Goal: Communication & Community: Participate in discussion

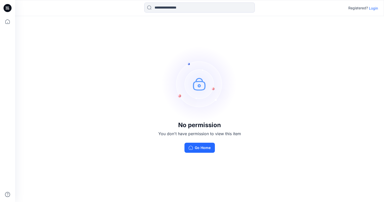
click at [374, 8] on p "Login" at bounding box center [373, 8] width 9 height 5
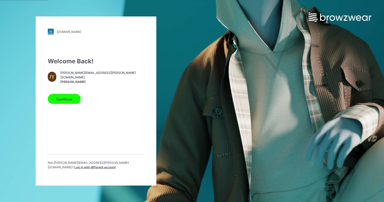
click at [68, 100] on button "Continue" at bounding box center [64, 99] width 33 height 10
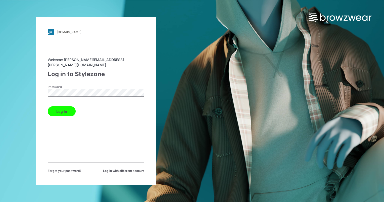
click at [59, 111] on button "Log in" at bounding box center [62, 111] width 28 height 10
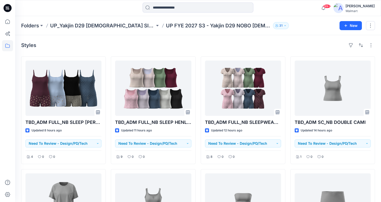
scroll to position [50, 0]
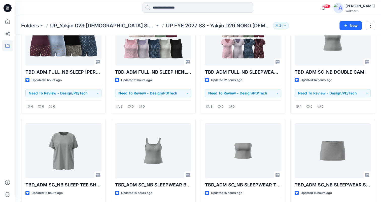
click at [294, 17] on div "Folders UP_Yakjin D29 Ladies Sleep UP FYE 2027 S3 - Yakjin D29 NOBO Ladies Slee…" at bounding box center [198, 25] width 366 height 19
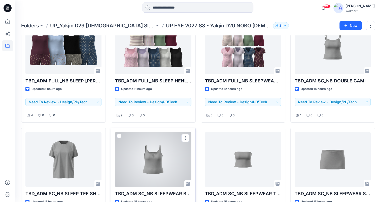
scroll to position [0, 0]
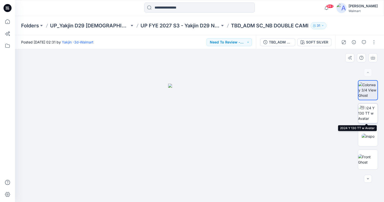
click at [368, 116] on img at bounding box center [369, 113] width 20 height 16
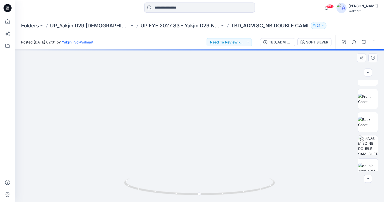
scroll to position [67, 0]
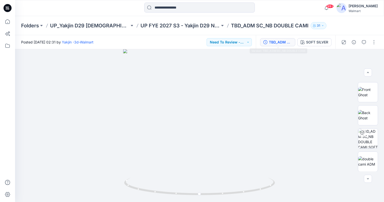
click at [285, 44] on div "TBD_ADM SC_NB DOUBLE CAMI" at bounding box center [280, 43] width 23 height 6
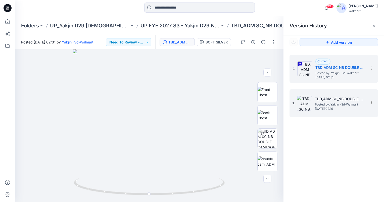
click at [334, 102] on span "Posted by: Yakjin -3d-Walmart" at bounding box center [340, 104] width 50 height 5
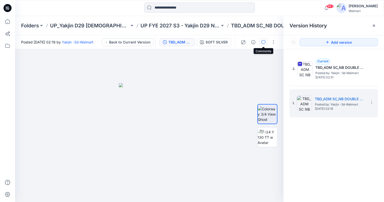
click at [263, 43] on icon "button" at bounding box center [264, 42] width 4 height 4
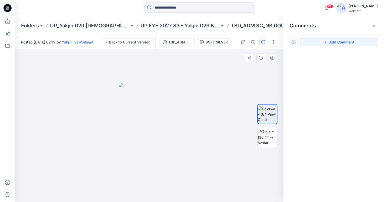
click at [236, 98] on div at bounding box center [149, 125] width 269 height 153
click at [248, 78] on div at bounding box center [149, 125] width 269 height 153
click at [136, 40] on button "Back to Current Version" at bounding box center [128, 42] width 52 height 8
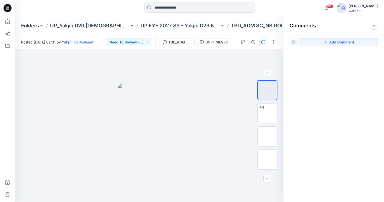
click at [375, 24] on icon "button" at bounding box center [374, 26] width 4 height 4
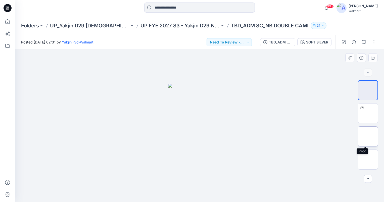
click at [368, 137] on img at bounding box center [368, 137] width 0 height 0
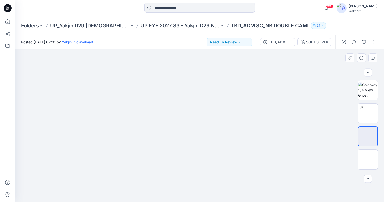
scroll to position [67, 0]
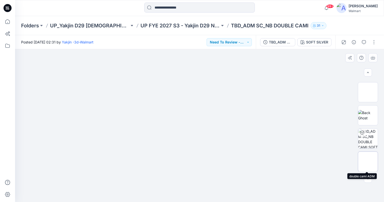
click at [368, 162] on img at bounding box center [368, 162] width 0 height 0
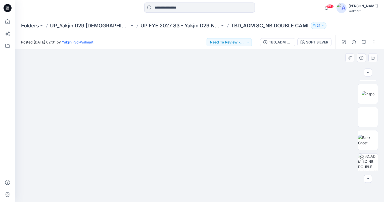
scroll to position [31, 0]
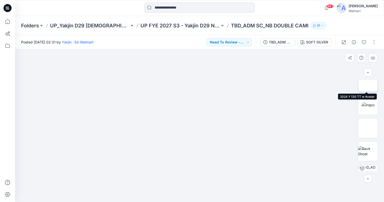
click at [368, 82] on img at bounding box center [368, 82] width 0 height 0
drag, startPoint x: 213, startPoint y: 151, endPoint x: 206, endPoint y: 140, distance: 12.3
drag, startPoint x: 200, startPoint y: 195, endPoint x: 136, endPoint y: 196, distance: 63.2
click at [136, 196] on icon at bounding box center [200, 187] width 152 height 19
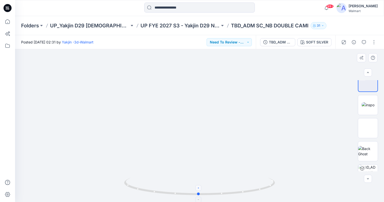
drag, startPoint x: 138, startPoint y: 190, endPoint x: 200, endPoint y: 190, distance: 62.2
click at [200, 190] on icon at bounding box center [200, 187] width 152 height 19
click at [371, 103] on img at bounding box center [368, 104] width 13 height 5
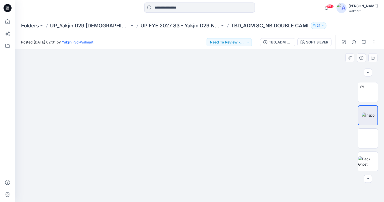
scroll to position [20, 0]
click at [368, 93] on img at bounding box center [368, 93] width 0 height 0
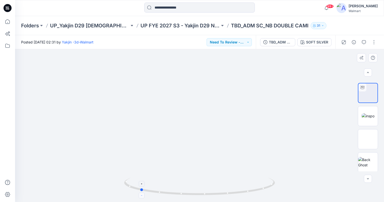
drag, startPoint x: 200, startPoint y: 194, endPoint x: 140, endPoint y: 198, distance: 60.0
click at [140, 197] on icon at bounding box center [200, 187] width 152 height 19
drag, startPoint x: 142, startPoint y: 190, endPoint x: 76, endPoint y: 179, distance: 67.3
click at [76, 179] on div at bounding box center [199, 125] width 369 height 153
click at [364, 115] on img at bounding box center [368, 115] width 13 height 5
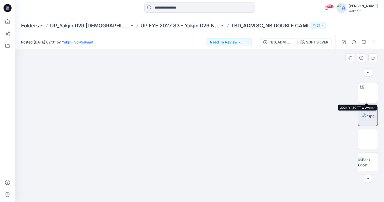
click at [368, 93] on img at bounding box center [368, 93] width 0 height 0
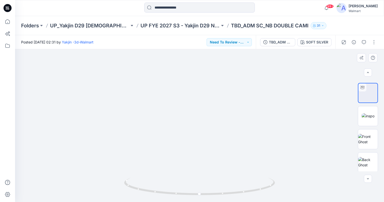
drag, startPoint x: 225, startPoint y: 159, endPoint x: 214, endPoint y: 132, distance: 28.6
drag, startPoint x: 199, startPoint y: 195, endPoint x: 143, endPoint y: 191, distance: 56.2
click at [143, 191] on icon at bounding box center [200, 187] width 152 height 19
drag, startPoint x: 144, startPoint y: 191, endPoint x: 212, endPoint y: 192, distance: 67.4
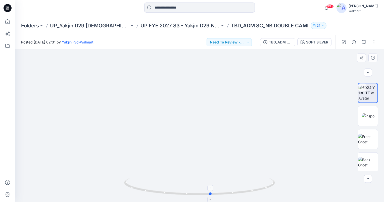
click at [212, 192] on icon at bounding box center [200, 187] width 152 height 19
click at [369, 117] on img at bounding box center [368, 115] width 13 height 5
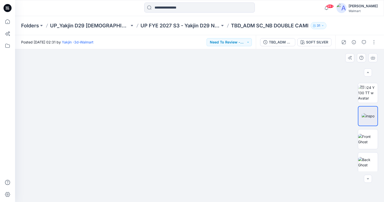
drag, startPoint x: 197, startPoint y: 110, endPoint x: 192, endPoint y: 77, distance: 33.8
click at [366, 91] on img at bounding box center [369, 93] width 20 height 16
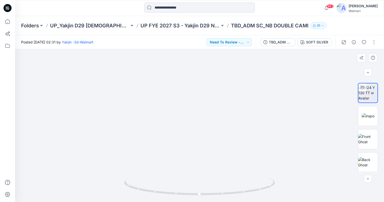
drag, startPoint x: 220, startPoint y: 161, endPoint x: 212, endPoint y: 141, distance: 21.4
click at [370, 118] on img at bounding box center [368, 115] width 13 height 5
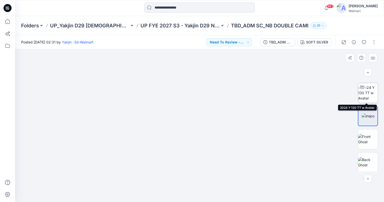
click at [361, 94] on img at bounding box center [369, 93] width 20 height 16
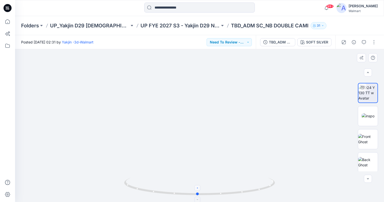
drag, startPoint x: 200, startPoint y: 193, endPoint x: 198, endPoint y: 190, distance: 3.6
click at [198, 190] on icon at bounding box center [200, 187] width 152 height 19
click at [241, 43] on button "Need To Review - Design/PD/Tech" at bounding box center [229, 42] width 45 height 8
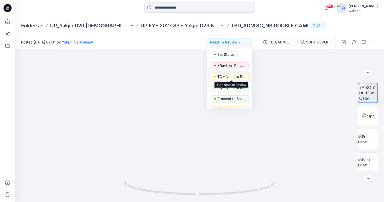
click at [236, 76] on p "TD - Need to Review" at bounding box center [232, 76] width 28 height 7
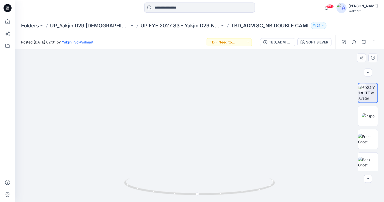
click at [315, 112] on img at bounding box center [199, 0] width 654 height 404
drag, startPoint x: 198, startPoint y: 194, endPoint x: 183, endPoint y: 194, distance: 15.4
click at [174, 194] on circle at bounding box center [172, 193] width 3 height 3
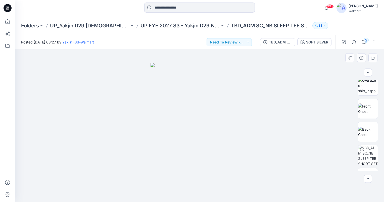
scroll to position [77, 0]
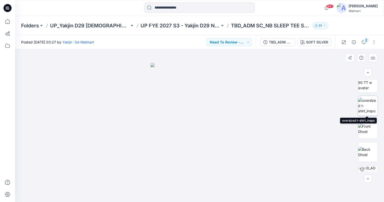
click at [369, 98] on img at bounding box center [369, 106] width 20 height 16
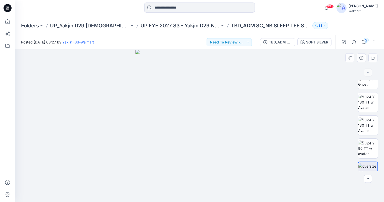
scroll to position [0, 0]
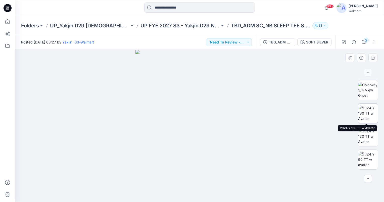
click at [371, 114] on img at bounding box center [369, 113] width 20 height 16
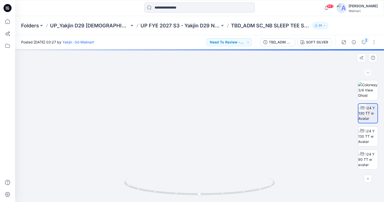
drag, startPoint x: 229, startPoint y: 140, endPoint x: 228, endPoint y: 131, distance: 8.8
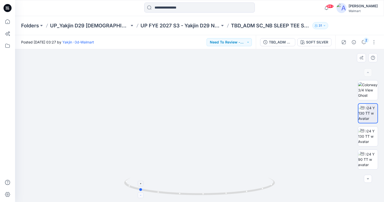
drag, startPoint x: 199, startPoint y: 195, endPoint x: 138, endPoint y: 198, distance: 61.7
click at [138, 197] on icon at bounding box center [200, 187] width 152 height 19
click at [368, 137] on img at bounding box center [369, 137] width 20 height 16
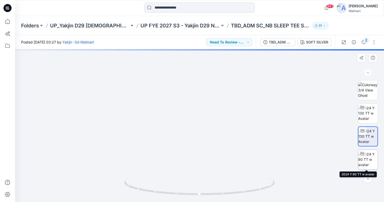
click at [369, 161] on img at bounding box center [369, 160] width 20 height 16
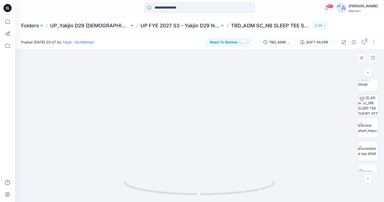
scroll to position [160, 0]
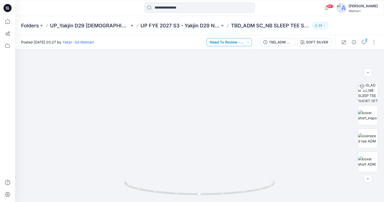
click at [243, 43] on button "Need To Review - Design/PD/Tech" at bounding box center [229, 42] width 45 height 8
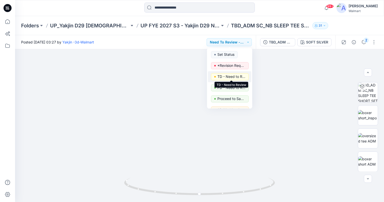
click at [232, 75] on p "TD - Need to Review" at bounding box center [232, 76] width 28 height 7
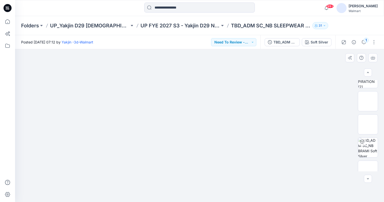
scroll to position [67, 0]
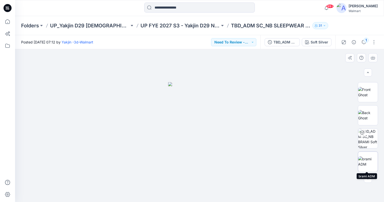
click at [363, 160] on img at bounding box center [369, 162] width 20 height 11
click at [311, 93] on div at bounding box center [199, 125] width 369 height 153
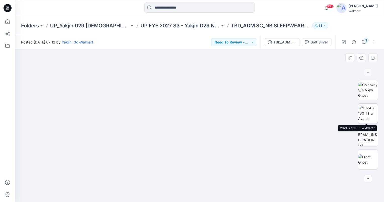
click at [372, 113] on img at bounding box center [369, 113] width 20 height 16
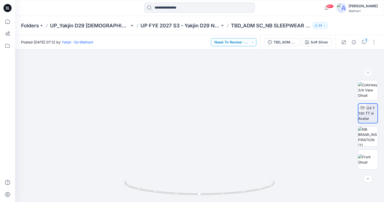
click at [252, 42] on button "Need To Review - Design/PD/Tech" at bounding box center [233, 42] width 45 height 8
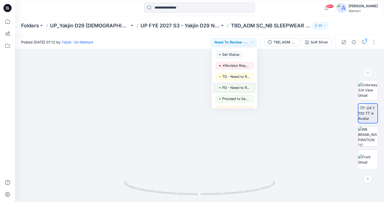
drag, startPoint x: 256, startPoint y: 55, endPoint x: 253, endPoint y: 93, distance: 37.6
click at [253, 93] on div "Set Status *Revision Requested TD - Need to Review PD - Need to Review Cost Pro…" at bounding box center [234, 78] width 45 height 60
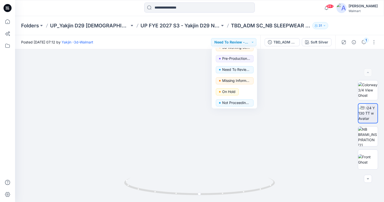
scroll to position [63, 0]
click at [232, 100] on p "Not Proceeding / Dropped" at bounding box center [236, 102] width 28 height 7
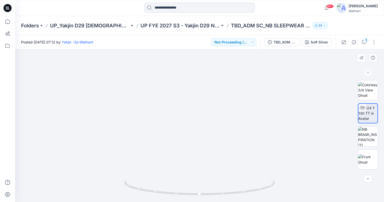
click at [308, 93] on img at bounding box center [199, 0] width 654 height 404
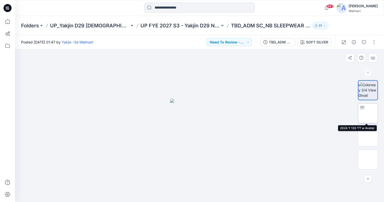
click at [368, 113] on img at bounding box center [368, 113] width 0 height 0
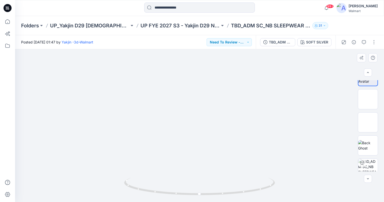
scroll to position [67, 0]
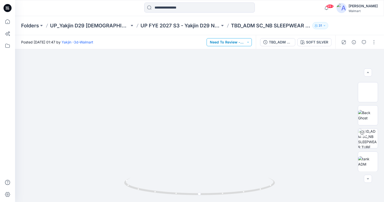
click at [243, 44] on button "Need To Review - Design/PD/Tech" at bounding box center [229, 42] width 45 height 8
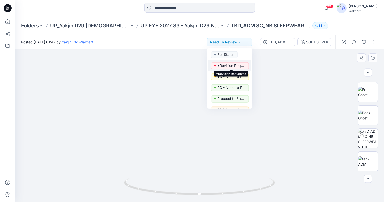
click at [238, 65] on p "*Revision Requested" at bounding box center [232, 65] width 28 height 7
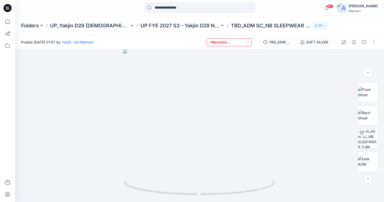
click at [249, 39] on button "*Revision Requested" at bounding box center [229, 42] width 45 height 8
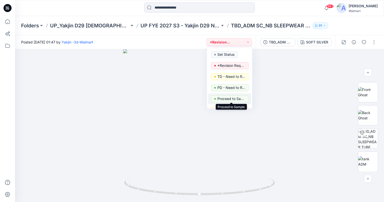
click at [235, 98] on p "Proceed to Sample" at bounding box center [232, 99] width 28 height 7
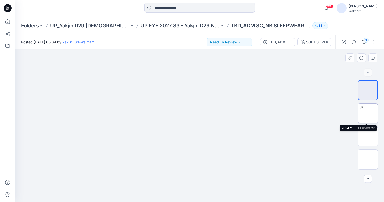
click at [368, 113] on img at bounding box center [368, 113] width 0 height 0
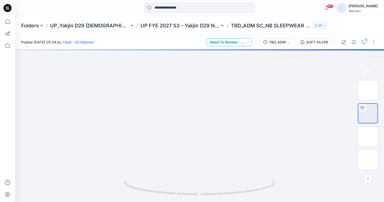
click at [243, 45] on button "Need To Review - Design/PD/Tech" at bounding box center [229, 42] width 45 height 8
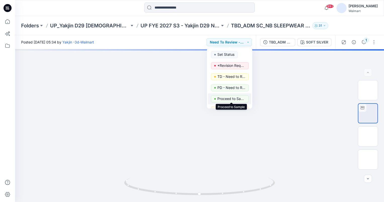
click at [240, 98] on p "Proceed to Sample" at bounding box center [232, 99] width 28 height 7
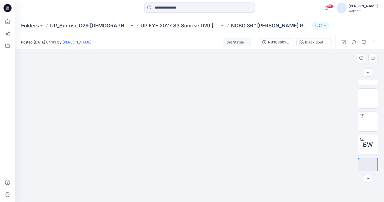
scroll to position [91, 0]
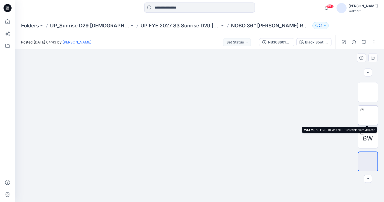
click at [368, 115] on img at bounding box center [368, 115] width 0 height 0
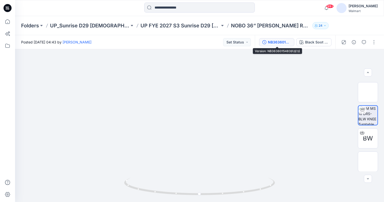
click at [279, 45] on div "NB3636015483蚂蚁绒" at bounding box center [279, 43] width 23 height 6
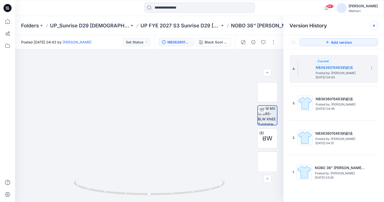
click at [375, 26] on icon at bounding box center [374, 26] width 4 height 4
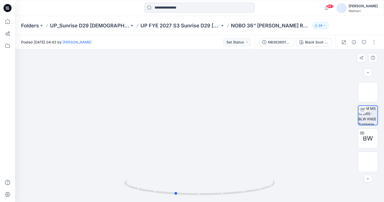
drag, startPoint x: 200, startPoint y: 195, endPoint x: 210, endPoint y: 164, distance: 32.3
click at [207, 164] on div at bounding box center [199, 125] width 369 height 153
click at [247, 44] on button "Set Status" at bounding box center [237, 42] width 28 height 8
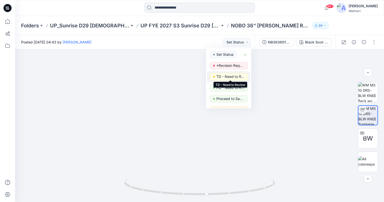
click at [234, 78] on p "TD - Need to Review" at bounding box center [231, 76] width 28 height 7
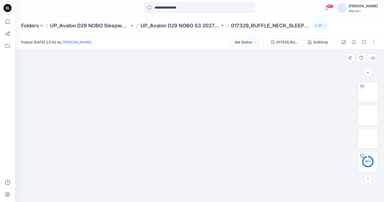
scroll to position [9, 0]
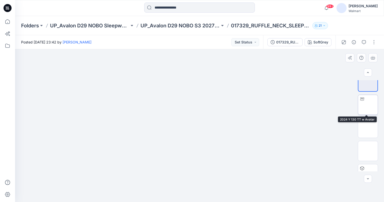
click at [368, 105] on img at bounding box center [368, 105] width 0 height 0
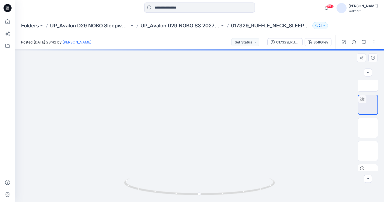
drag, startPoint x: 205, startPoint y: 151, endPoint x: 203, endPoint y: 127, distance: 24.2
drag, startPoint x: 223, startPoint y: 126, endPoint x: 223, endPoint y: 136, distance: 9.6
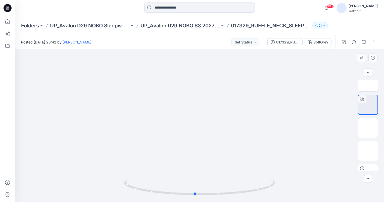
drag, startPoint x: 200, startPoint y: 195, endPoint x: 349, endPoint y: 180, distance: 150.2
click at [200, 195] on icon at bounding box center [200, 187] width 152 height 19
click at [250, 44] on button "Set Status" at bounding box center [246, 42] width 28 height 8
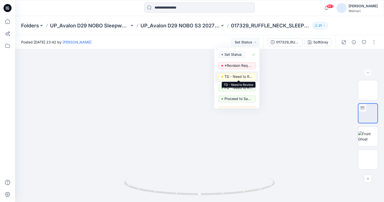
click at [246, 76] on p "TD - Need to Review" at bounding box center [239, 76] width 28 height 7
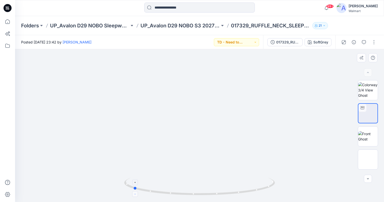
drag, startPoint x: 201, startPoint y: 194, endPoint x: 131, endPoint y: 193, distance: 70.2
click at [131, 193] on icon at bounding box center [200, 187] width 152 height 19
drag, startPoint x: 194, startPoint y: 82, endPoint x: 204, endPoint y: 111, distance: 30.6
drag, startPoint x: 241, startPoint y: 87, endPoint x: 199, endPoint y: 112, distance: 49.7
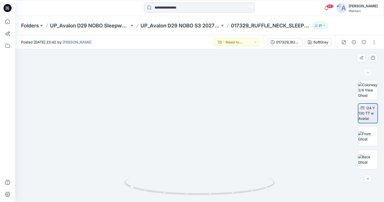
click at [199, 112] on img at bounding box center [232, 144] width 869 height 869
drag, startPoint x: 215, startPoint y: 91, endPoint x: 181, endPoint y: 91, distance: 34.2
drag, startPoint x: 132, startPoint y: 187, endPoint x: 177, endPoint y: 192, distance: 45.6
click at [177, 192] on icon at bounding box center [200, 187] width 152 height 19
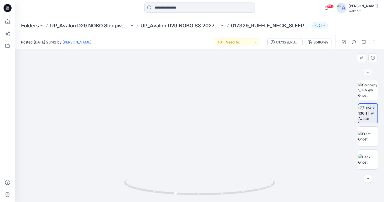
drag, startPoint x: 204, startPoint y: 151, endPoint x: 177, endPoint y: 140, distance: 28.5
click at [177, 140] on img at bounding box center [164, 128] width 672 height 672
drag, startPoint x: 204, startPoint y: 145, endPoint x: 204, endPoint y: 143, distance: 2.8
click at [204, 143] on img at bounding box center [200, 111] width 243 height 243
drag, startPoint x: 177, startPoint y: 194, endPoint x: 199, endPoint y: 195, distance: 21.9
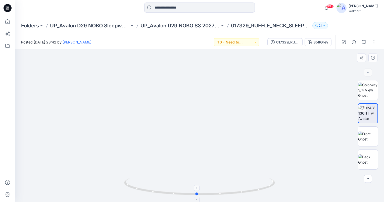
click at [199, 195] on icon at bounding box center [200, 187] width 152 height 19
drag, startPoint x: 242, startPoint y: 173, endPoint x: 243, endPoint y: 168, distance: 5.1
click at [243, 168] on img at bounding box center [201, 85] width 386 height 386
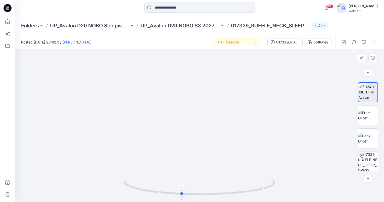
drag, startPoint x: 197, startPoint y: 195, endPoint x: 181, endPoint y: 196, distance: 15.7
click at [181, 196] on icon at bounding box center [200, 187] width 152 height 19
drag, startPoint x: 220, startPoint y: 110, endPoint x: 221, endPoint y: 153, distance: 43.0
click at [221, 153] on img at bounding box center [201, 23] width 529 height 360
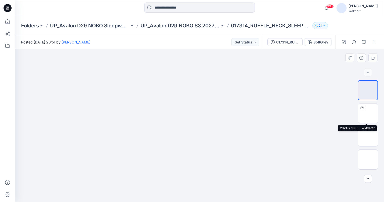
drag, startPoint x: 367, startPoint y: 115, endPoint x: 318, endPoint y: 85, distance: 57.9
click at [368, 113] on img at bounding box center [368, 113] width 0 height 0
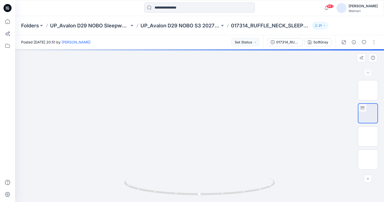
drag, startPoint x: 220, startPoint y: 149, endPoint x: 213, endPoint y: 137, distance: 14.2
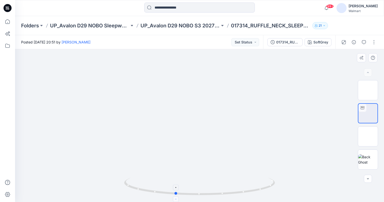
drag, startPoint x: 200, startPoint y: 194, endPoint x: 175, endPoint y: 197, distance: 24.6
click at [175, 197] on icon at bounding box center [200, 187] width 152 height 19
drag, startPoint x: 177, startPoint y: 193, endPoint x: 199, endPoint y: 193, distance: 21.9
click at [199, 193] on circle at bounding box center [197, 194] width 3 height 3
drag, startPoint x: 205, startPoint y: 120, endPoint x: 203, endPoint y: 147, distance: 27.5
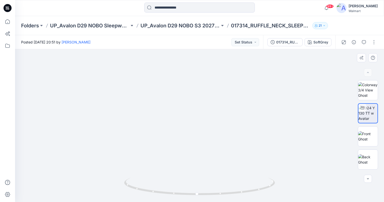
click at [203, 147] on img at bounding box center [197, 15] width 583 height 375
drag, startPoint x: 198, startPoint y: 194, endPoint x: 166, endPoint y: 194, distance: 32.2
click at [166, 194] on circle at bounding box center [166, 192] width 3 height 3
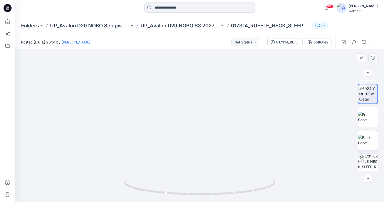
scroll to position [20, 0]
drag, startPoint x: 166, startPoint y: 193, endPoint x: 196, endPoint y: 191, distance: 29.5
click at [196, 191] on icon at bounding box center [200, 187] width 152 height 19
drag, startPoint x: 195, startPoint y: 195, endPoint x: 186, endPoint y: 194, distance: 8.6
click at [186, 194] on circle at bounding box center [186, 193] width 3 height 3
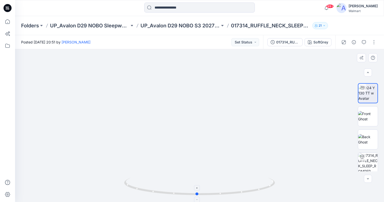
drag, startPoint x: 186, startPoint y: 194, endPoint x: 197, endPoint y: 194, distance: 11.3
click at [197, 194] on circle at bounding box center [197, 194] width 3 height 3
drag, startPoint x: 197, startPoint y: 194, endPoint x: 189, endPoint y: 195, distance: 8.1
click at [189, 195] on circle at bounding box center [189, 193] width 3 height 3
drag, startPoint x: 189, startPoint y: 195, endPoint x: 162, endPoint y: 198, distance: 26.6
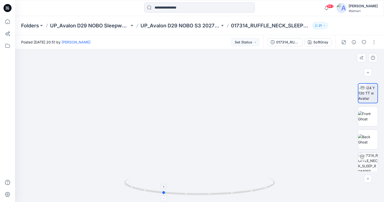
click at [162, 197] on icon at bounding box center [200, 187] width 152 height 19
drag, startPoint x: 164, startPoint y: 193, endPoint x: 55, endPoint y: 180, distance: 110.0
click at [55, 180] on div at bounding box center [199, 125] width 369 height 153
drag, startPoint x: 202, startPoint y: 108, endPoint x: 193, endPoint y: 139, distance: 32.4
click at [193, 139] on img at bounding box center [191, 148] width 726 height 726
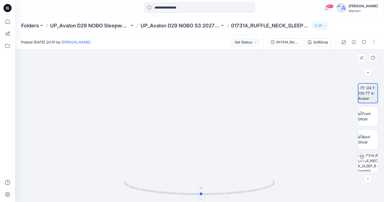
drag, startPoint x: 205, startPoint y: 195, endPoint x: 199, endPoint y: 197, distance: 5.7
click at [199, 197] on icon at bounding box center [200, 187] width 152 height 19
click at [252, 43] on button "Set Status" at bounding box center [246, 42] width 28 height 8
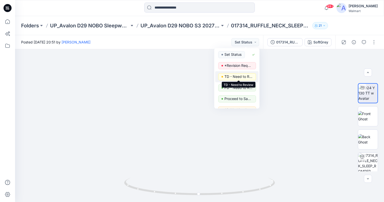
click at [246, 76] on p "TD - Need to Review" at bounding box center [239, 76] width 28 height 7
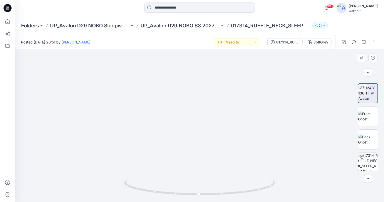
drag, startPoint x: 225, startPoint y: 162, endPoint x: 223, endPoint y: 143, distance: 18.8
click at [223, 143] on img at bounding box center [200, 116] width 296 height 296
drag, startPoint x: 212, startPoint y: 162, endPoint x: 201, endPoint y: 120, distance: 43.8
click at [201, 120] on img at bounding box center [198, 19] width 511 height 366
drag, startPoint x: 212, startPoint y: 101, endPoint x: 246, endPoint y: 125, distance: 41.3
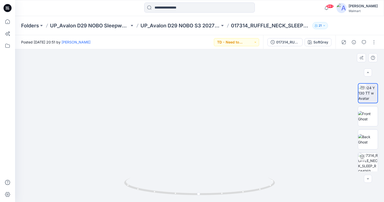
click at [246, 125] on img at bounding box center [200, 61] width 368 height 283
drag, startPoint x: 199, startPoint y: 195, endPoint x: 135, endPoint y: 190, distance: 63.8
click at [135, 190] on icon at bounding box center [200, 187] width 152 height 19
drag, startPoint x: 190, startPoint y: 85, endPoint x: 182, endPoint y: 127, distance: 43.4
click at [182, 127] on img at bounding box center [190, 133] width 511 height 511
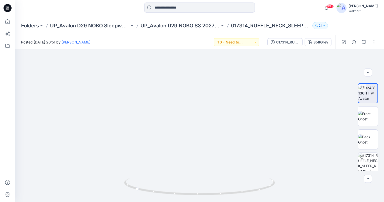
click at [284, 5] on div at bounding box center [199, 8] width 185 height 11
drag, startPoint x: 138, startPoint y: 188, endPoint x: 226, endPoint y: 192, distance: 87.6
click at [226, 192] on icon at bounding box center [200, 187] width 152 height 19
click at [364, 42] on icon "button" at bounding box center [364, 42] width 4 height 4
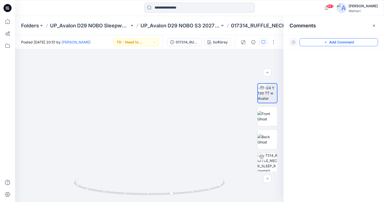
click at [342, 43] on button "Add Comment" at bounding box center [339, 42] width 79 height 8
click at [33, 80] on div "1" at bounding box center [149, 125] width 269 height 153
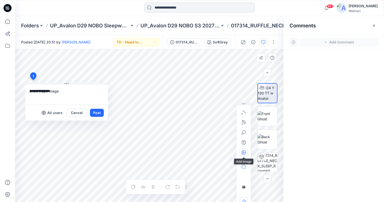
type textarea "**********"
click at [244, 151] on icon "button" at bounding box center [244, 153] width 4 height 4
type input"] "**********"
click at [99, 113] on button "Post" at bounding box center [97, 113] width 14 height 8
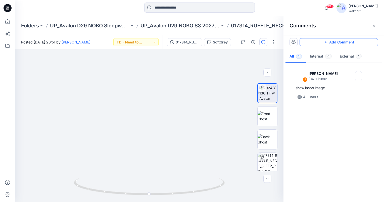
click at [344, 43] on button "Add Comment" at bounding box center [339, 42] width 79 height 8
click at [131, 128] on div "2 1 Jennifer Yerkes September 29, 2025 11:02 show inspo image Reply" at bounding box center [149, 125] width 269 height 153
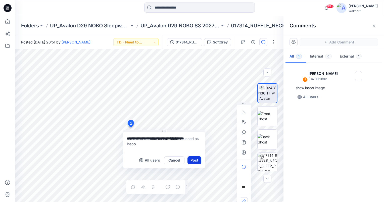
type textarea "**********"
click at [198, 161] on button "Post" at bounding box center [195, 161] width 14 height 8
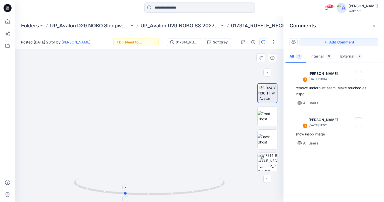
drag, startPoint x: 148, startPoint y: 195, endPoint x: 124, endPoint y: 193, distance: 24.7
click at [124, 193] on icon at bounding box center [150, 187] width 152 height 19
click at [353, 41] on button "Add Comment" at bounding box center [339, 42] width 79 height 8
click at [162, 97] on div "3" at bounding box center [149, 125] width 269 height 153
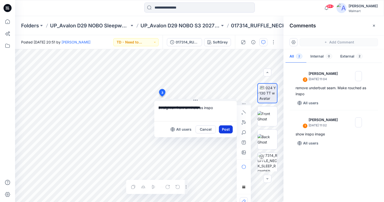
type textarea "**********"
click at [224, 126] on button "Post" at bounding box center [226, 130] width 14 height 8
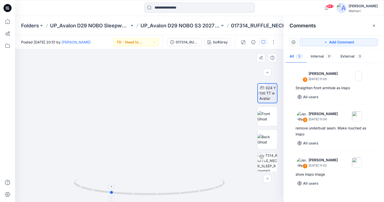
drag, startPoint x: 150, startPoint y: 194, endPoint x: 112, endPoint y: 193, distance: 38.3
click at [112, 193] on circle at bounding box center [111, 192] width 3 height 3
click at [358, 40] on button "Add Comment" at bounding box center [339, 42] width 79 height 8
click at [167, 112] on div "4" at bounding box center [149, 125] width 269 height 153
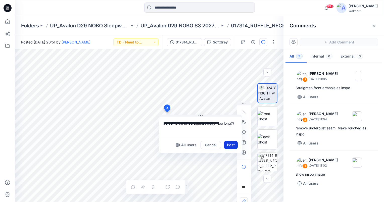
type textarea "**********"
click at [235, 143] on button "Post" at bounding box center [231, 145] width 14 height 8
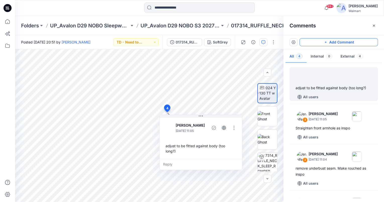
click at [357, 40] on button "Add Comment" at bounding box center [339, 42] width 79 height 8
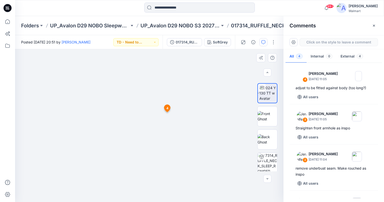
click at [167, 138] on div "5 4 Jennifer Yerkes September 29, 2025 11:05 adjust to be fitted against body (…" at bounding box center [149, 125] width 269 height 153
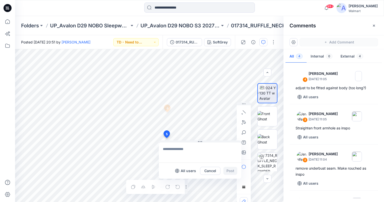
click at [188, 151] on textarea at bounding box center [200, 153] width 83 height 20
type textarea "**********"
click at [234, 171] on button "Post" at bounding box center [231, 171] width 14 height 8
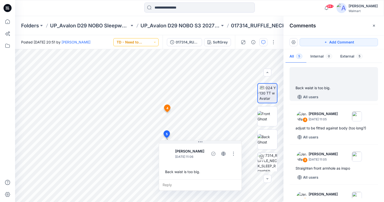
click at [156, 41] on button "TD - Need to Review" at bounding box center [135, 42] width 45 height 8
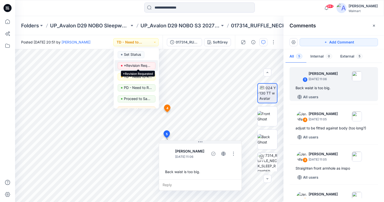
click at [146, 66] on p "*Revision Requested" at bounding box center [138, 65] width 28 height 7
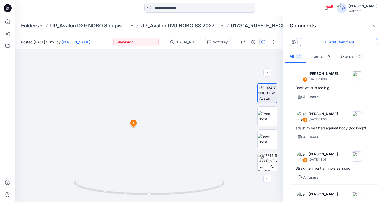
click at [358, 40] on button "Add Comment" at bounding box center [339, 42] width 79 height 8
click at [175, 85] on div "6 1 Jennifer Yerkes September 29, 2025 11:02 show inspo image Reply 2 Jennifer …" at bounding box center [149, 125] width 269 height 153
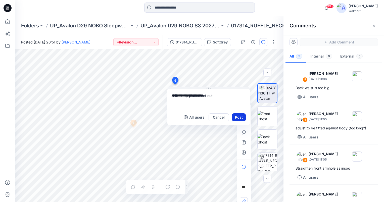
type textarea "**********"
click at [236, 116] on button "Post" at bounding box center [239, 117] width 14 height 8
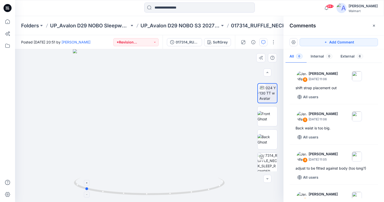
drag, startPoint x: 150, startPoint y: 196, endPoint x: 84, endPoint y: 180, distance: 67.8
click at [84, 180] on icon at bounding box center [150, 187] width 152 height 19
click at [358, 39] on button "Add Comment" at bounding box center [339, 42] width 79 height 8
click at [126, 117] on div "7" at bounding box center [149, 125] width 269 height 153
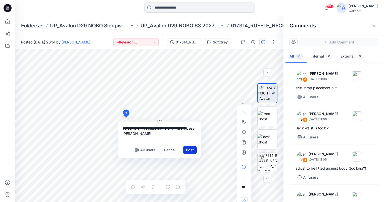
type textarea "**********"
click at [187, 152] on button "Post" at bounding box center [190, 150] width 14 height 8
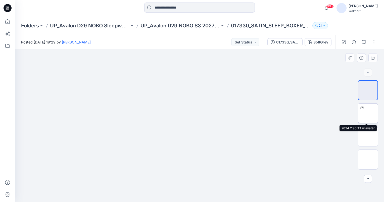
click at [368, 113] on img at bounding box center [368, 113] width 0 height 0
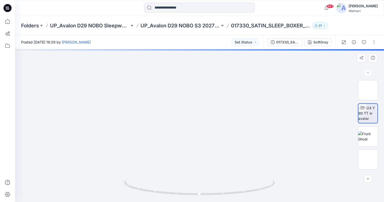
drag, startPoint x: 228, startPoint y: 171, endPoint x: 228, endPoint y: 145, distance: 25.4
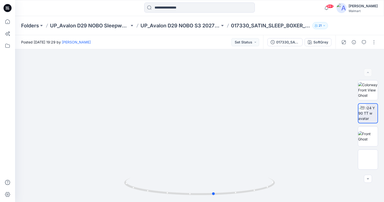
drag, startPoint x: 199, startPoint y: 194, endPoint x: 214, endPoint y: 205, distance: 18.6
click at [214, 202] on html "99+ Notifications Yakjin -3d-Walmart has updated TBD_ADM FULL_NB SLEEP [PERSON_…" at bounding box center [192, 101] width 384 height 202
click at [213, 194] on circle at bounding box center [214, 193] width 3 height 3
drag, startPoint x: 219, startPoint y: 93, endPoint x: 210, endPoint y: 119, distance: 28.1
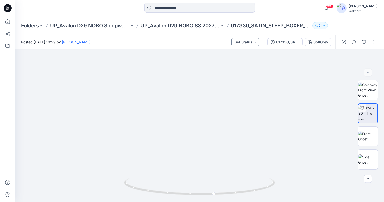
click at [257, 40] on button "Set Status" at bounding box center [246, 42] width 28 height 8
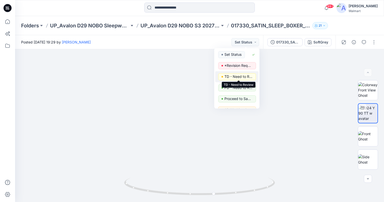
click at [245, 76] on p "TD - Need to Review" at bounding box center [239, 76] width 28 height 7
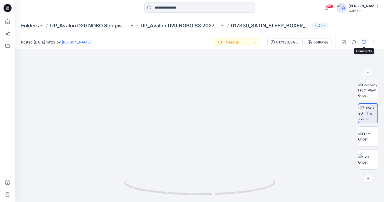
click at [367, 42] on button "button" at bounding box center [364, 42] width 8 height 8
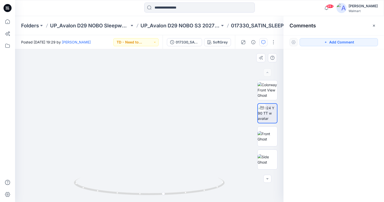
drag, startPoint x: 367, startPoint y: 44, endPoint x: 237, endPoint y: 70, distance: 132.4
click at [367, 44] on button "Add Comment" at bounding box center [339, 42] width 79 height 8
click at [65, 116] on div "1" at bounding box center [149, 125] width 269 height 153
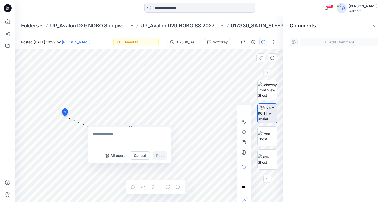
drag, startPoint x: 69, startPoint y: 120, endPoint x: 102, endPoint y: 130, distance: 34.9
click at [101, 127] on div "All users Cancel Post" at bounding box center [130, 144] width 83 height 38
click at [102, 133] on textarea at bounding box center [130, 137] width 83 height 20
type textarea "**********"
click at [164, 155] on button "Post" at bounding box center [161, 155] width 14 height 8
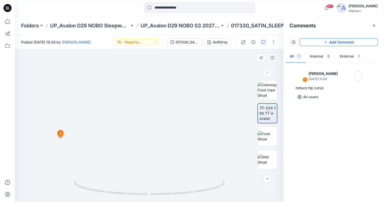
click at [366, 42] on button "Add Comment" at bounding box center [339, 42] width 79 height 8
click at [156, 108] on div "2 1 Jennifer Yerkes September 29, 2025 11:09 reduce hip curve Reply" at bounding box center [149, 125] width 269 height 153
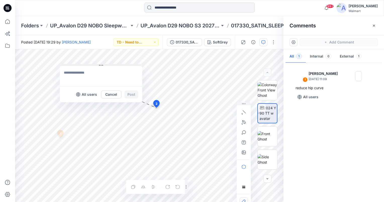
drag, startPoint x: 167, startPoint y: 111, endPoint x: 73, endPoint y: 61, distance: 105.9
click at [73, 64] on button at bounding box center [101, 65] width 83 height 3
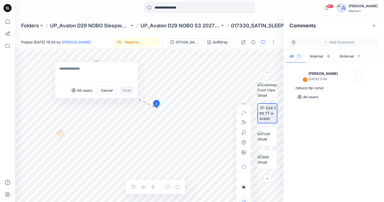
click at [74, 71] on textarea at bounding box center [96, 72] width 83 height 20
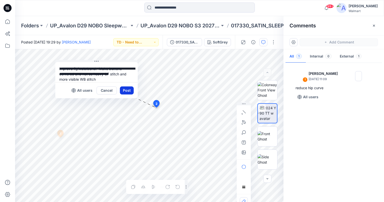
type textarea "**********"
click at [124, 91] on button "Post" at bounding box center [127, 91] width 14 height 8
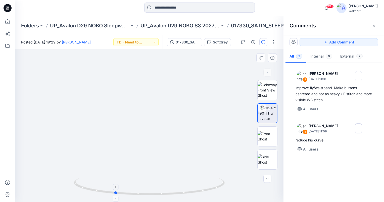
drag, startPoint x: 149, startPoint y: 194, endPoint x: 114, endPoint y: 192, distance: 34.8
click at [114, 192] on icon at bounding box center [150, 187] width 152 height 19
drag, startPoint x: 361, startPoint y: 41, endPoint x: 305, endPoint y: 38, distance: 55.9
click at [361, 41] on button "Add Comment" at bounding box center [339, 42] width 79 height 8
click at [148, 159] on div "3" at bounding box center [149, 125] width 269 height 153
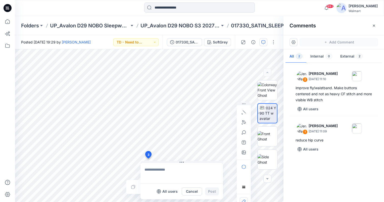
click at [158, 172] on textarea at bounding box center [182, 173] width 83 height 20
type textarea "**********"
click at [215, 195] on button "Post" at bounding box center [212, 192] width 14 height 8
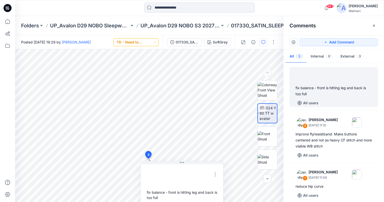
click at [147, 39] on button "TD - Need to Review" at bounding box center [135, 42] width 45 height 8
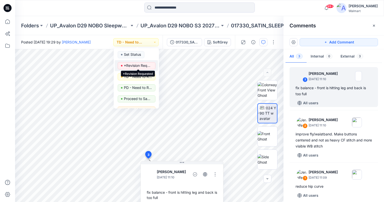
click at [146, 64] on p "*Revision Requested" at bounding box center [138, 65] width 28 height 7
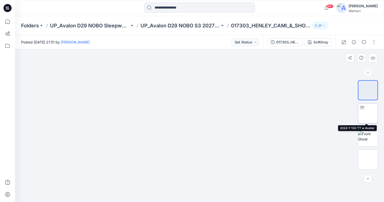
click at [368, 113] on img at bounding box center [368, 113] width 0 height 0
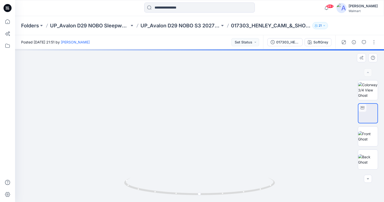
drag, startPoint x: 215, startPoint y: 168, endPoint x: 213, endPoint y: 140, distance: 28.5
click at [213, 140] on img at bounding box center [198, 40] width 440 height 325
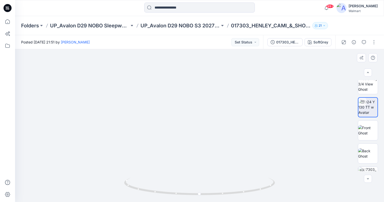
scroll to position [21, 0]
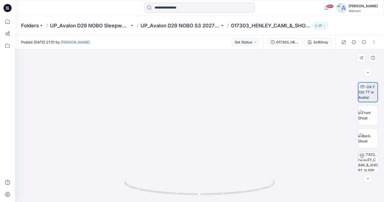
drag, startPoint x: 256, startPoint y: 115, endPoint x: 263, endPoint y: 127, distance: 14.3
click at [263, 127] on img at bounding box center [200, 24] width 511 height 355
drag, startPoint x: 199, startPoint y: 194, endPoint x: 198, endPoint y: 201, distance: 7.5
click at [198, 197] on icon at bounding box center [200, 187] width 152 height 19
click at [255, 42] on button "Set Status" at bounding box center [246, 42] width 28 height 8
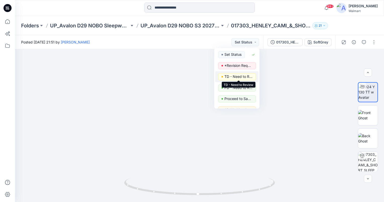
click at [247, 76] on p "TD - Need to Review" at bounding box center [239, 76] width 28 height 7
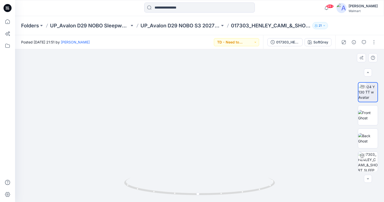
drag, startPoint x: 223, startPoint y: 90, endPoint x: 221, endPoint y: 124, distance: 34.0
click at [221, 124] on img at bounding box center [201, 22] width 583 height 360
click at [198, 195] on circle at bounding box center [198, 194] width 3 height 3
drag, startPoint x: 212, startPoint y: 155, endPoint x: 214, endPoint y: 134, distance: 21.2
click at [213, 132] on img at bounding box center [200, 107] width 368 height 368
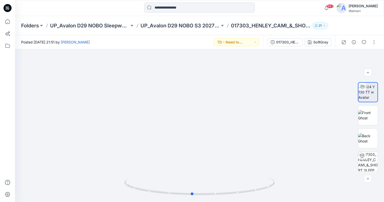
drag, startPoint x: 197, startPoint y: 195, endPoint x: 192, endPoint y: 205, distance: 11.7
click at [192, 202] on html "99+ Notifications Yakjin -3d-Walmart has updated TBD_ADM FULL_NB SLEEP CAMI BOX…" at bounding box center [192, 101] width 384 height 202
drag, startPoint x: 189, startPoint y: 195, endPoint x: 183, endPoint y: 195, distance: 6.0
click at [183, 195] on circle at bounding box center [184, 193] width 3 height 3
drag, startPoint x: 184, startPoint y: 195, endPoint x: 222, endPoint y: 193, distance: 38.8
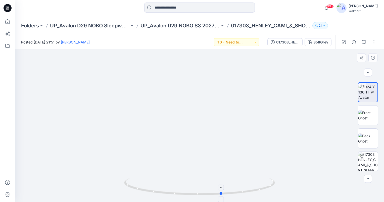
click at [222, 193] on circle at bounding box center [221, 193] width 3 height 3
click at [364, 44] on icon "button" at bounding box center [364, 42] width 4 height 4
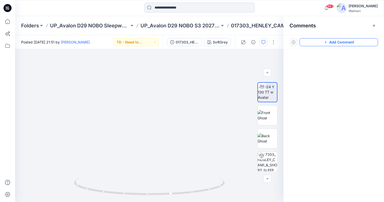
click at [321, 41] on button "Add Comment" at bounding box center [339, 42] width 79 height 8
click at [41, 68] on div "1" at bounding box center [149, 125] width 269 height 153
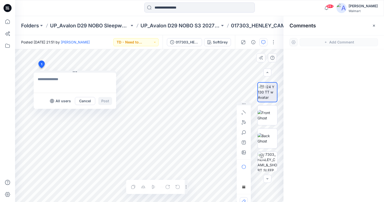
click at [49, 81] on textarea at bounding box center [75, 83] width 83 height 20
click at [247, 154] on button "button" at bounding box center [244, 153] width 8 height 8
click at [71, 80] on textarea "**********" at bounding box center [75, 83] width 83 height 20
drag, startPoint x: 81, startPoint y: 80, endPoint x: 47, endPoint y: 82, distance: 33.3
click at [47, 82] on textarea "**********" at bounding box center [75, 83] width 83 height 20
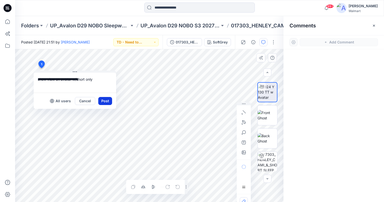
type textarea "**********"
click at [109, 102] on button "Post" at bounding box center [105, 101] width 14 height 8
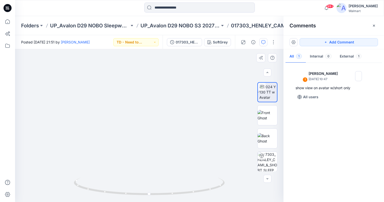
drag, startPoint x: 170, startPoint y: 134, endPoint x: 188, endPoint y: 97, distance: 41.2
click at [169, 113] on img at bounding box center [147, 26] width 511 height 354
click at [338, 43] on button "Add Comment" at bounding box center [339, 42] width 79 height 8
click at [173, 80] on div "2 1 Jennifer Yerkes September 29, 2025 10:47 show view on avatar w/short only R…" at bounding box center [149, 125] width 269 height 153
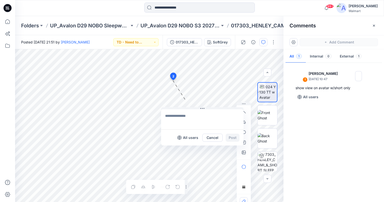
drag, startPoint x: 190, startPoint y: 84, endPoint x: 179, endPoint y: 117, distance: 34.5
click at [185, 109] on button at bounding box center [202, 108] width 83 height 3
click at [179, 114] on textarea at bounding box center [202, 119] width 83 height 20
type textarea "**********"
click at [236, 137] on button "Post" at bounding box center [233, 138] width 14 height 8
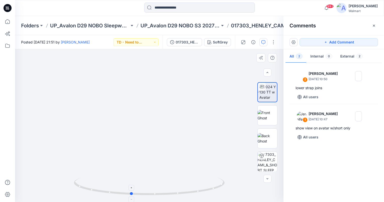
drag, startPoint x: 149, startPoint y: 196, endPoint x: 131, endPoint y: 194, distance: 18.5
click at [131, 194] on icon at bounding box center [150, 187] width 152 height 19
click at [324, 45] on button "Add Comment" at bounding box center [339, 42] width 79 height 8
click at [155, 108] on div "3" at bounding box center [149, 125] width 269 height 153
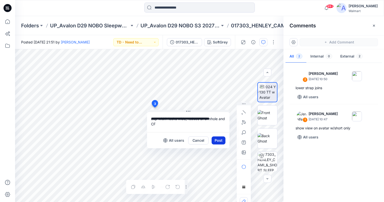
type textarea "**********"
click at [214, 139] on button "Post" at bounding box center [219, 141] width 14 height 8
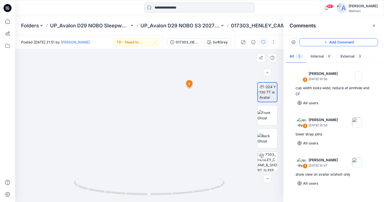
click at [345, 41] on button "Add Comment" at bounding box center [339, 42] width 79 height 8
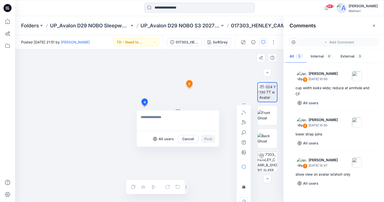
click at [144, 106] on div "4 All users Cancel Post 1 Jennifer Yerkes September 29, 2025 10:47 show view on…" at bounding box center [149, 125] width 269 height 153
click at [157, 113] on textarea at bounding box center [178, 121] width 83 height 20
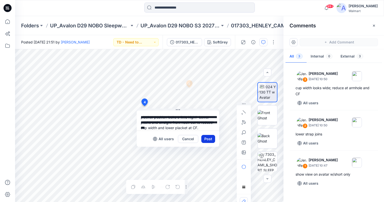
type textarea "**********"
click at [209, 139] on button "Post" at bounding box center [209, 139] width 14 height 8
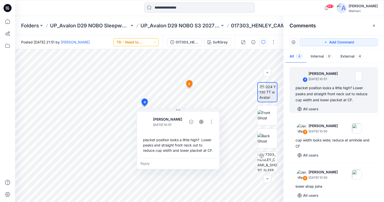
click at [152, 43] on button "TD - Need to Review" at bounding box center [135, 42] width 45 height 8
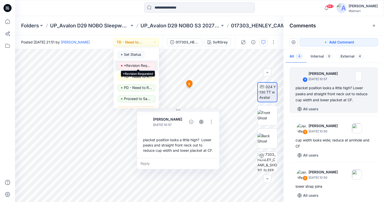
click at [144, 66] on p "*Revision Requested" at bounding box center [138, 65] width 28 height 7
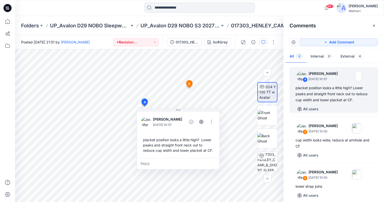
click at [125, 12] on div at bounding box center [199, 8] width 185 height 11
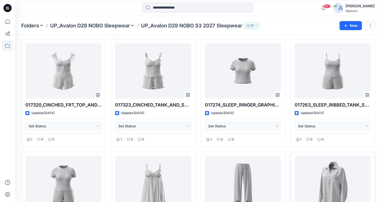
scroll to position [130, 0]
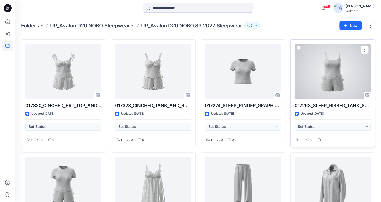
click at [336, 76] on div at bounding box center [332, 71] width 76 height 55
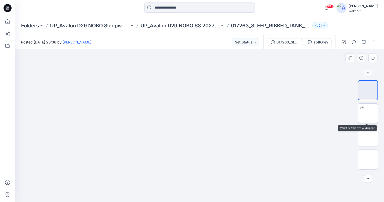
click at [368, 113] on img at bounding box center [368, 113] width 0 height 0
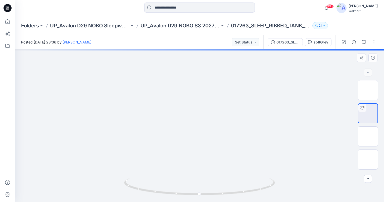
scroll to position [21, 0]
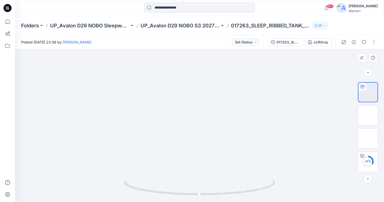
drag, startPoint x: 216, startPoint y: 143, endPoint x: 215, endPoint y: 118, distance: 24.4
drag, startPoint x: 199, startPoint y: 194, endPoint x: 128, endPoint y: 191, distance: 71.5
click at [128, 191] on icon at bounding box center [200, 187] width 152 height 19
drag, startPoint x: 131, startPoint y: 188, endPoint x: 204, endPoint y: 201, distance: 73.8
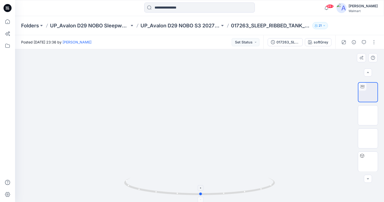
click at [204, 197] on icon at bounding box center [200, 187] width 152 height 19
click at [299, 8] on div "99+ Notifications Yakjin -3d-Walmart has updated TBD_ADM FULL_NB SLEEP [PERSON_…" at bounding box center [199, 8] width 369 height 11
click at [48, 7] on div at bounding box center [61, 8] width 92 height 11
click at [256, 43] on button "Set Status" at bounding box center [246, 42] width 28 height 8
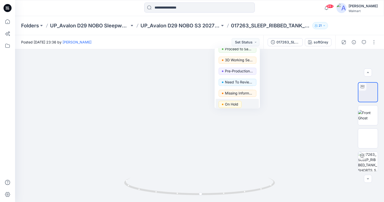
scroll to position [63, 0]
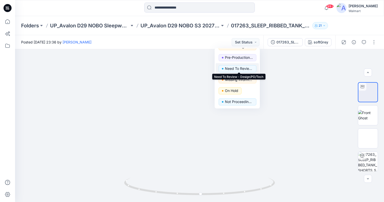
click at [238, 69] on p "Need To Review - Design/PD/Tech" at bounding box center [239, 68] width 28 height 7
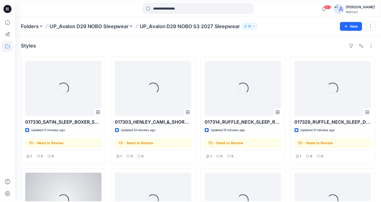
scroll to position [130, 0]
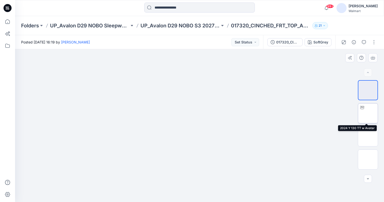
click at [368, 113] on img at bounding box center [368, 113] width 0 height 0
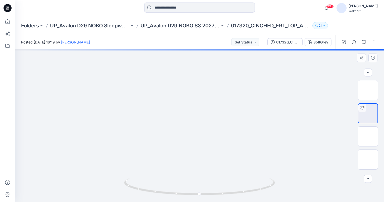
scroll to position [21, 0]
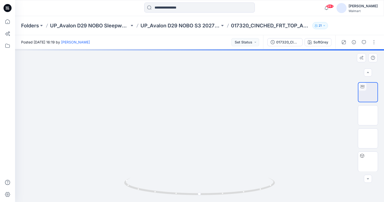
drag, startPoint x: 215, startPoint y: 161, endPoint x: 215, endPoint y: 150, distance: 10.8
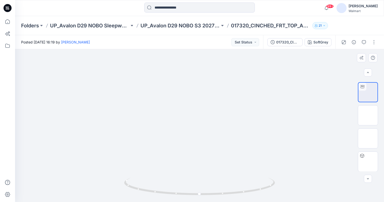
drag, startPoint x: 199, startPoint y: 105, endPoint x: 199, endPoint y: 113, distance: 8.1
drag, startPoint x: 199, startPoint y: 193, endPoint x: 181, endPoint y: 194, distance: 17.9
click at [180, 194] on icon at bounding box center [200, 187] width 152 height 19
drag, startPoint x: 182, startPoint y: 194, endPoint x: 200, endPoint y: 193, distance: 18.1
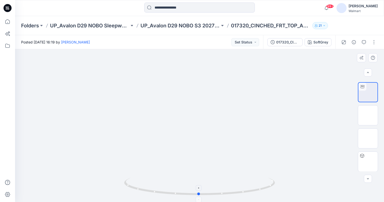
click at [200, 193] on circle at bounding box center [199, 194] width 3 height 3
drag, startPoint x: 200, startPoint y: 195, endPoint x: 140, endPoint y: 197, distance: 60.0
click at [140, 197] on icon at bounding box center [200, 187] width 152 height 19
click at [256, 42] on button "Set Status" at bounding box center [246, 42] width 28 height 8
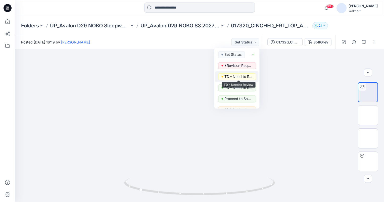
click at [241, 76] on p "TD - Need to Review" at bounding box center [239, 76] width 28 height 7
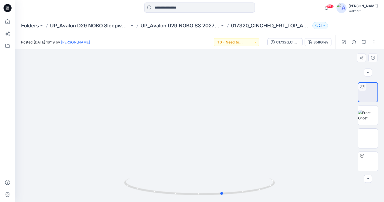
drag, startPoint x: 141, startPoint y: 190, endPoint x: 74, endPoint y: 196, distance: 67.4
click at [74, 196] on div at bounding box center [199, 125] width 369 height 153
drag, startPoint x: 366, startPoint y: 42, endPoint x: 351, endPoint y: 43, distance: 14.9
click at [366, 42] on icon "button" at bounding box center [364, 42] width 4 height 4
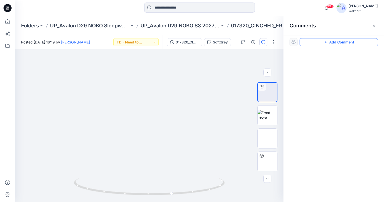
click at [342, 41] on button "Add Comment" at bounding box center [339, 42] width 79 height 8
click at [180, 134] on div "1" at bounding box center [149, 125] width 269 height 153
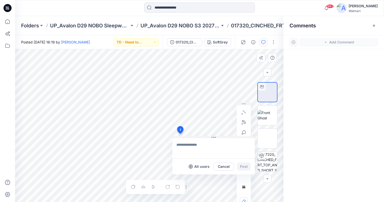
click at [181, 142] on textarea at bounding box center [214, 148] width 83 height 20
type textarea "**********"
click at [246, 167] on button "Post" at bounding box center [244, 167] width 14 height 8
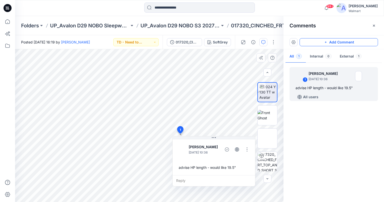
click at [358, 42] on button "Add Comment" at bounding box center [339, 42] width 79 height 8
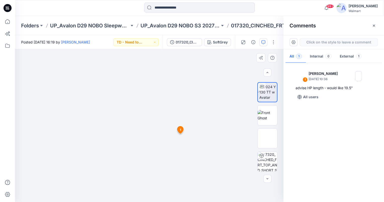
click at [110, 126] on div "2 1 Jennifer Yerkes September 29, 2025 10:36 advise HP length - would like 19.5…" at bounding box center [149, 125] width 269 height 153
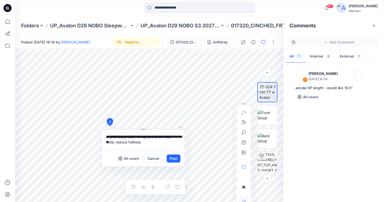
type textarea "**********"
click at [178, 158] on button "Post" at bounding box center [174, 159] width 14 height 8
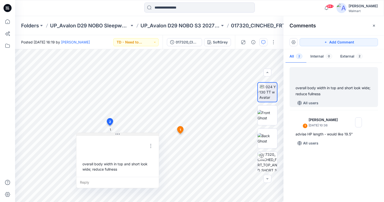
drag, startPoint x: 162, startPoint y: 130, endPoint x: 110, endPoint y: 133, distance: 51.7
click at [110, 134] on button at bounding box center [117, 134] width 83 height 3
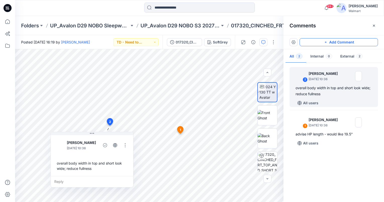
click at [365, 44] on button "Add Comment" at bounding box center [339, 42] width 79 height 8
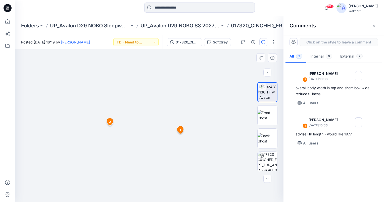
click at [30, 71] on div "3 1 Jennifer Yerkes September 29, 2025 10:36 advise HP length - would like 19.5…" at bounding box center [149, 125] width 269 height 153
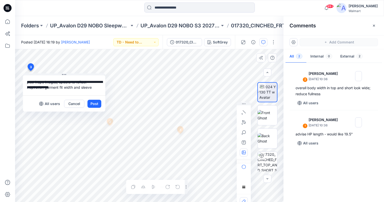
type textarea "**********"
click at [244, 155] on icon "button" at bounding box center [244, 153] width 4 height 4
type input"] "**********"
click at [96, 105] on button "Post" at bounding box center [95, 104] width 14 height 8
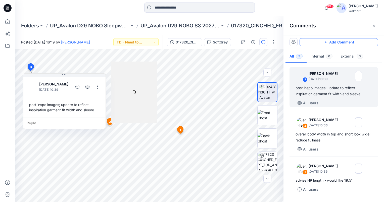
click at [357, 44] on button "Add Comment" at bounding box center [339, 42] width 79 height 8
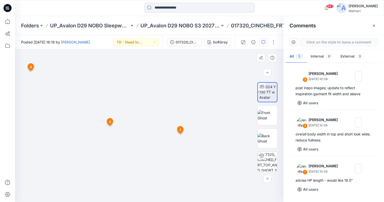
click at [169, 82] on div "4 1 Jennifer Yerkes September 29, 2025 10:36 advise HP length - would like 19.5…" at bounding box center [149, 125] width 269 height 153
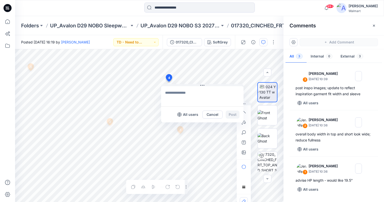
click at [174, 94] on textarea at bounding box center [202, 96] width 83 height 20
type textarea "**********"
click at [233, 115] on button "Post" at bounding box center [233, 115] width 14 height 8
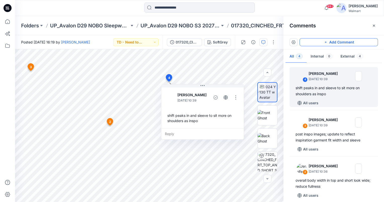
click at [360, 44] on button "Add Comment" at bounding box center [339, 42] width 79 height 8
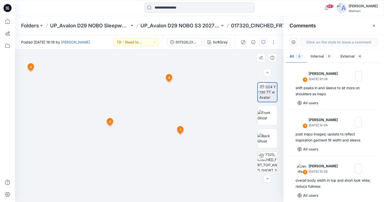
click at [135, 105] on div "5 1 Jennifer Yerkes September 29, 2025 10:36 advise HP length - would like 19.5…" at bounding box center [149, 125] width 269 height 153
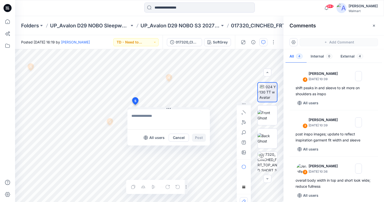
click at [139, 118] on textarea at bounding box center [169, 119] width 83 height 20
type textarea "**********"
click at [199, 138] on button "Post" at bounding box center [199, 138] width 14 height 8
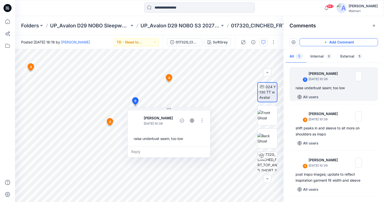
click at [368, 44] on button "Add Comment" at bounding box center [339, 42] width 79 height 8
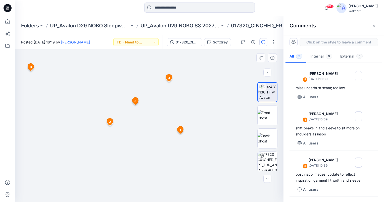
click at [149, 98] on div "6 1 Jennifer Yerkes September 29, 2025 10:36 advise HP length - would like 19.5…" at bounding box center [149, 125] width 269 height 153
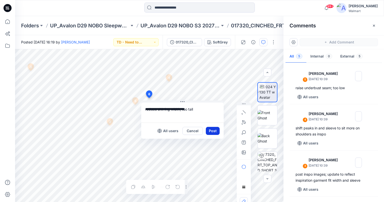
type textarea "**********"
click at [210, 130] on button "Post" at bounding box center [213, 131] width 14 height 8
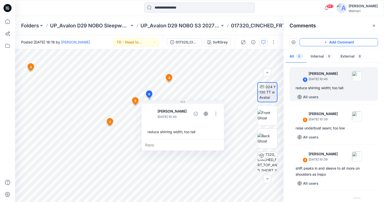
click at [366, 44] on button "Add Comment" at bounding box center [339, 42] width 79 height 8
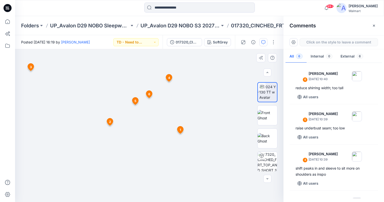
click at [112, 165] on div "7 1 Jennifer Yerkes September 29, 2025 10:36 advise HP length - would like 19.5…" at bounding box center [149, 125] width 269 height 153
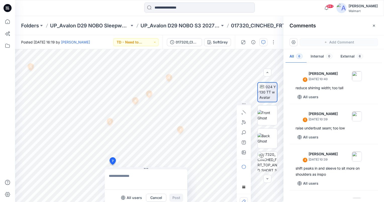
click at [115, 175] on textarea at bounding box center [146, 180] width 83 height 20
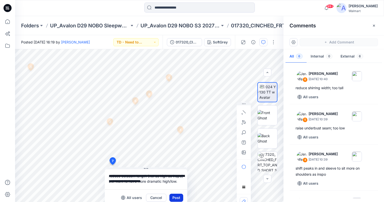
type textarea "**********"
click at [180, 199] on button "Post" at bounding box center [177, 198] width 14 height 8
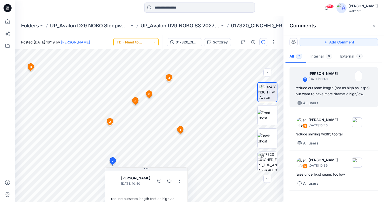
click at [154, 42] on button "TD - Need to Review" at bounding box center [135, 42] width 45 height 8
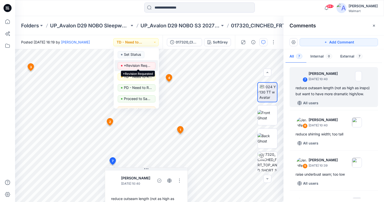
click at [141, 64] on p "*Revision Requested" at bounding box center [138, 65] width 28 height 7
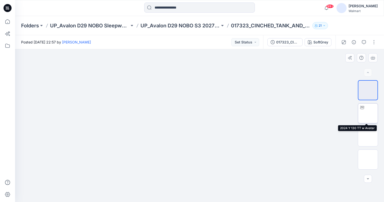
click at [368, 113] on img at bounding box center [368, 113] width 0 height 0
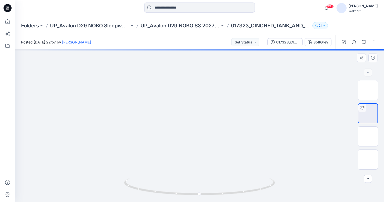
drag, startPoint x: 220, startPoint y: 172, endPoint x: 216, endPoint y: 159, distance: 13.7
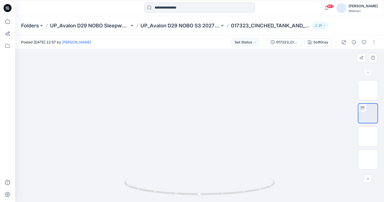
drag, startPoint x: 223, startPoint y: 119, endPoint x: 223, endPoint y: 132, distance: 12.8
drag, startPoint x: 231, startPoint y: 156, endPoint x: 230, endPoint y: 147, distance: 8.6
drag, startPoint x: 200, startPoint y: 195, endPoint x: 135, endPoint y: 204, distance: 65.5
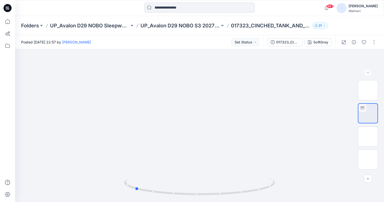
click at [135, 202] on html "99+ Notifications Yakjin -3d-Walmart has updated TBD_ADM FULL_NB SLEEP [PERSON_…" at bounding box center [192, 101] width 384 height 202
drag, startPoint x: 137, startPoint y: 189, endPoint x: 201, endPoint y: 194, distance: 64.3
click at [201, 194] on icon at bounding box center [200, 187] width 152 height 19
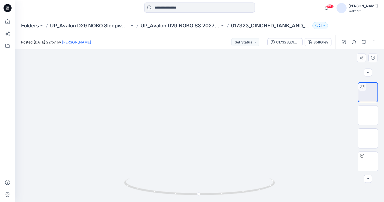
scroll to position [21, 0]
click at [253, 39] on button "Set Status" at bounding box center [246, 42] width 28 height 8
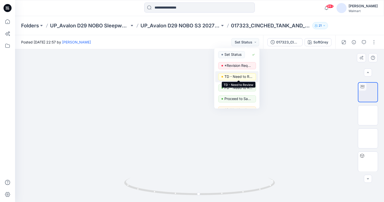
drag, startPoint x: 243, startPoint y: 75, endPoint x: 192, endPoint y: 67, distance: 52.0
click at [244, 75] on p "TD - Need to Review" at bounding box center [239, 76] width 28 height 7
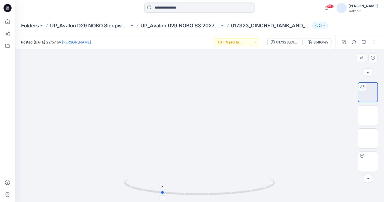
drag, startPoint x: 199, startPoint y: 194, endPoint x: 162, endPoint y: 197, distance: 37.6
click at [162, 197] on icon at bounding box center [200, 187] width 152 height 19
drag, startPoint x: 162, startPoint y: 193, endPoint x: 196, endPoint y: 190, distance: 34.4
click at [196, 190] on icon at bounding box center [200, 187] width 152 height 19
click at [365, 41] on icon "button" at bounding box center [364, 42] width 4 height 4
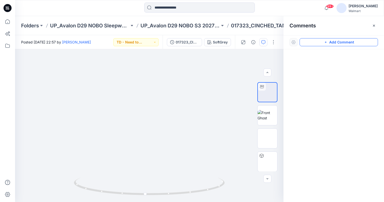
click at [352, 42] on button "Add Comment" at bounding box center [339, 42] width 79 height 8
click at [38, 61] on div "1" at bounding box center [149, 125] width 269 height 153
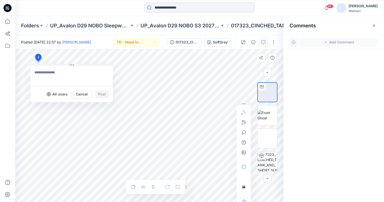
type textarea "**********"
click at [106, 95] on button "Post" at bounding box center [102, 94] width 14 height 8
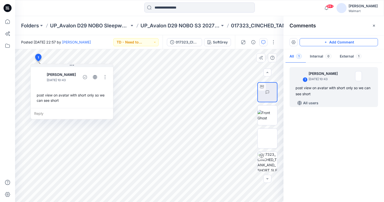
click at [333, 44] on button "Add Comment" at bounding box center [339, 42] width 79 height 8
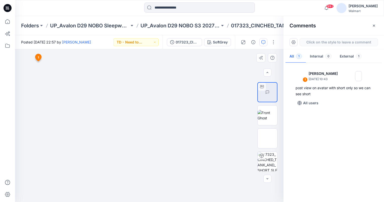
click at [24, 89] on div "2 1 [PERSON_NAME] [DATE] 10:43 post view on avatar with short only so we can se…" at bounding box center [149, 125] width 269 height 153
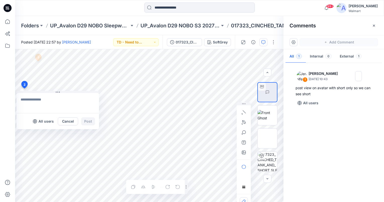
type textarea "*"
type textarea "**********"
click at [245, 151] on icon "button" at bounding box center [244, 153] width 4 height 4
type input"] "**********"
click at [91, 122] on button "Post" at bounding box center [88, 122] width 14 height 8
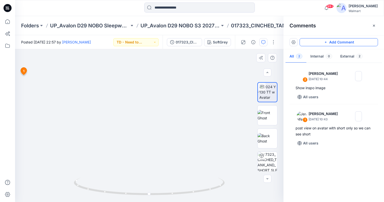
click at [359, 44] on button "Add Comment" at bounding box center [339, 42] width 79 height 8
click at [173, 178] on div "3 1 [PERSON_NAME] [DATE] 10:43 post view on avatar with short only so we can se…" at bounding box center [149, 125] width 269 height 153
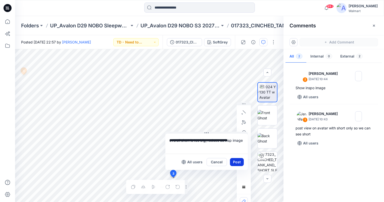
type textarea "**********"
click at [234, 161] on button "Post" at bounding box center [237, 162] width 14 height 8
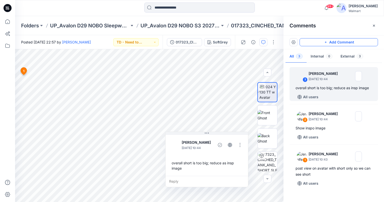
click at [358, 44] on button "Add Comment" at bounding box center [339, 42] width 79 height 8
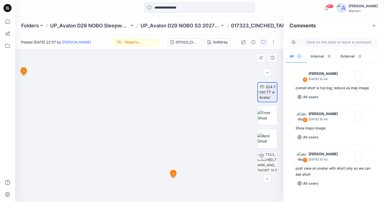
click at [138, 104] on div "4 1 [PERSON_NAME] [DATE] 10:43 post view on avatar with short only so we can se…" at bounding box center [149, 125] width 269 height 153
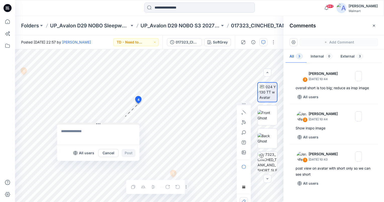
drag, startPoint x: 143, startPoint y: 106, endPoint x: 69, endPoint y: 123, distance: 75.8
click at [69, 123] on button at bounding box center [98, 124] width 83 height 3
click at [75, 131] on textarea at bounding box center [98, 135] width 83 height 20
type textarea "**********"
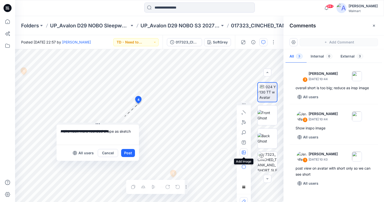
click at [245, 153] on icon "button" at bounding box center [244, 153] width 4 height 4
type input"] "**********"
click at [133, 132] on textarea "**********" at bounding box center [98, 135] width 83 height 20
click at [71, 130] on textarea "**********" at bounding box center [98, 135] width 83 height 20
click at [79, 139] on textarea "**********" at bounding box center [98, 135] width 83 height 20
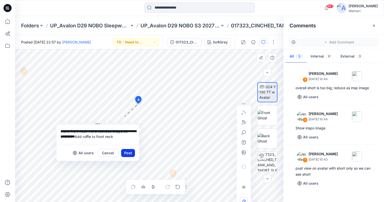
type textarea "**********"
click at [132, 154] on button "Post" at bounding box center [128, 153] width 14 height 8
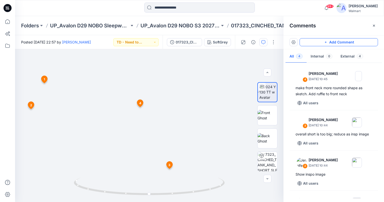
click at [317, 43] on button "Add Comment" at bounding box center [339, 42] width 79 height 8
click at [152, 119] on div "5 1 [PERSON_NAME] [DATE] 10:43 post view on avatar with short only so we can se…" at bounding box center [149, 125] width 269 height 153
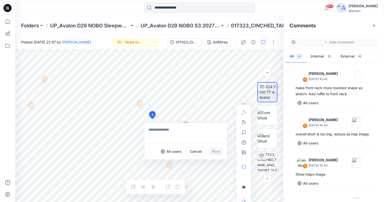
click at [161, 129] on textarea at bounding box center [186, 133] width 83 height 20
type textarea "**********"
click at [214, 151] on button "Post" at bounding box center [216, 152] width 14 height 8
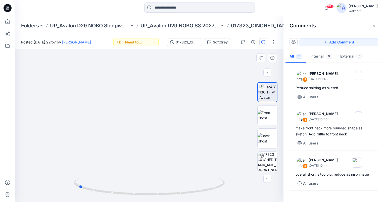
drag, startPoint x: 150, startPoint y: 194, endPoint x: 188, endPoint y: 150, distance: 58.3
click at [80, 192] on icon at bounding box center [150, 187] width 152 height 19
click at [370, 42] on button "Add Comment" at bounding box center [339, 42] width 79 height 8
click at [150, 161] on div "6" at bounding box center [149, 125] width 269 height 153
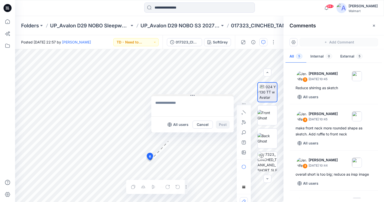
drag, startPoint x: 153, startPoint y: 165, endPoint x: 161, endPoint y: 83, distance: 81.6
click at [161, 94] on button at bounding box center [192, 95] width 83 height 3
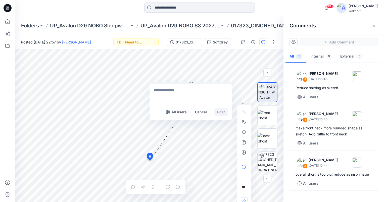
click at [168, 92] on textarea at bounding box center [191, 94] width 83 height 20
type textarea "**********"
click at [223, 109] on button "Post" at bounding box center [221, 112] width 14 height 8
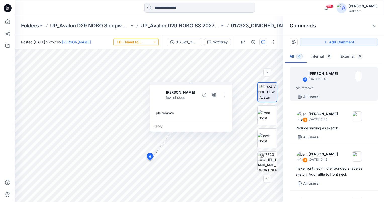
click at [147, 42] on button "TD - Need to Review" at bounding box center [135, 42] width 45 height 8
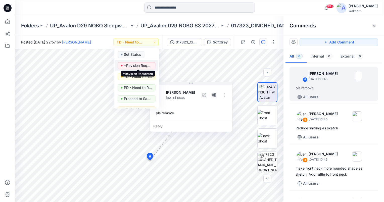
click at [139, 67] on p "*Revision Requested" at bounding box center [138, 65] width 28 height 7
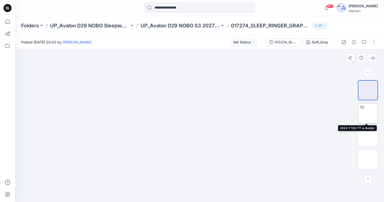
click at [368, 113] on img at bounding box center [368, 113] width 0 height 0
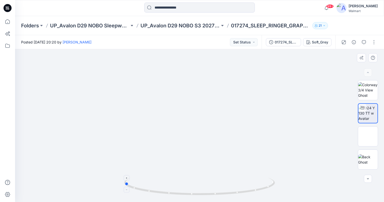
drag, startPoint x: 199, startPoint y: 194, endPoint x: 131, endPoint y: 185, distance: 69.4
click at [124, 193] on div at bounding box center [199, 125] width 369 height 153
click at [248, 43] on button "Set Status" at bounding box center [244, 42] width 28 height 8
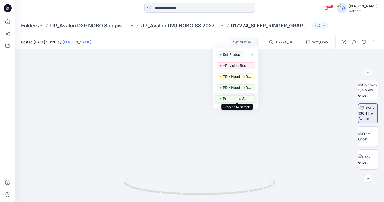
click at [240, 100] on p "Proceed to Sample" at bounding box center [237, 99] width 28 height 7
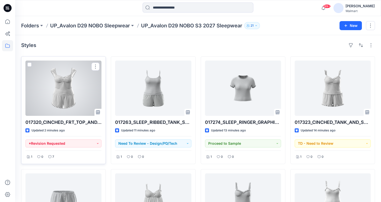
click at [70, 83] on div at bounding box center [63, 88] width 76 height 55
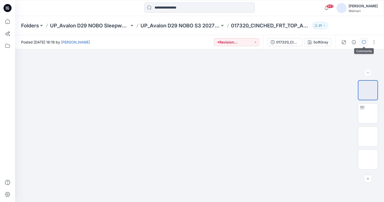
click at [364, 42] on icon "button" at bounding box center [364, 42] width 4 height 4
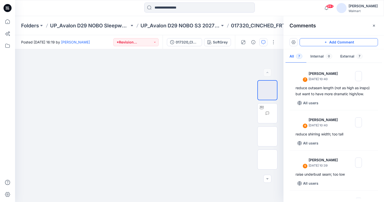
click at [343, 45] on button "Add Comment" at bounding box center [339, 42] width 79 height 8
click at [33, 86] on div "8" at bounding box center [149, 125] width 269 height 153
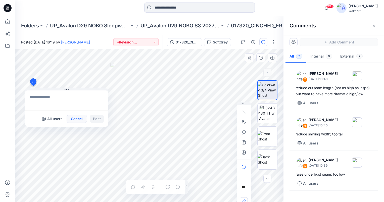
click at [77, 120] on button "Cancel" at bounding box center [77, 119] width 20 height 8
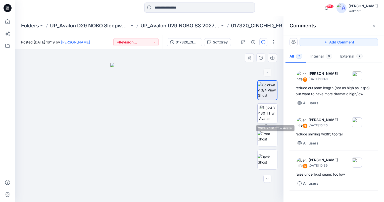
click at [269, 115] on img at bounding box center [268, 113] width 18 height 16
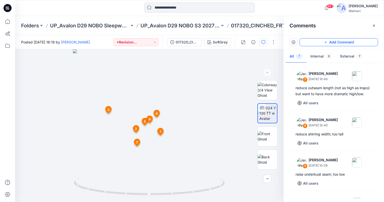
click at [318, 46] on button "Add Comment" at bounding box center [339, 42] width 79 height 8
click at [42, 71] on div "8 1 Jennifer Yerkes September 29, 2025 10:36 advise HP length - would like 19.5…" at bounding box center [149, 125] width 269 height 153
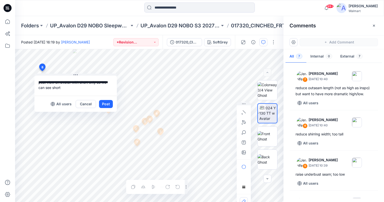
click at [18, 78] on div "**********" at bounding box center [149, 125] width 269 height 153
type textarea "**********"
click at [110, 104] on button "Post" at bounding box center [106, 104] width 14 height 8
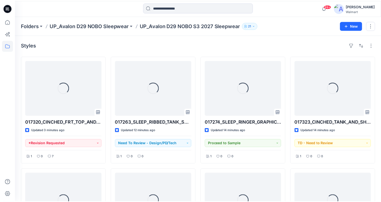
scroll to position [130, 0]
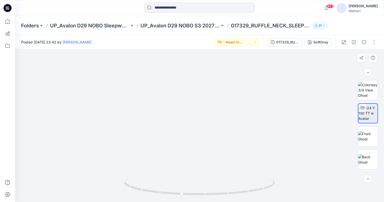
scroll to position [21, 0]
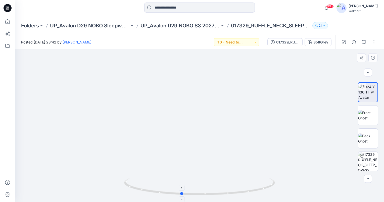
click at [181, 192] on circle at bounding box center [182, 193] width 3 height 3
drag, startPoint x: 182, startPoint y: 193, endPoint x: 211, endPoint y: 191, distance: 28.5
click at [211, 191] on icon at bounding box center [200, 187] width 152 height 19
drag, startPoint x: 238, startPoint y: 156, endPoint x: 230, endPoint y: 125, distance: 32.1
click at [230, 125] on img at bounding box center [200, 66] width 314 height 273
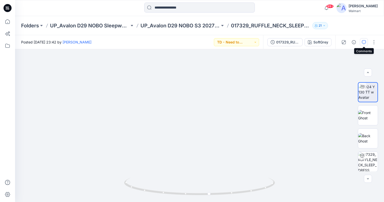
click at [365, 42] on icon "button" at bounding box center [364, 42] width 4 height 4
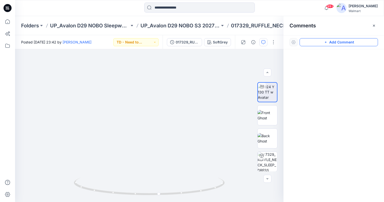
click at [367, 42] on button "Add Comment" at bounding box center [339, 42] width 79 height 8
click at [124, 150] on div "1" at bounding box center [149, 125] width 269 height 153
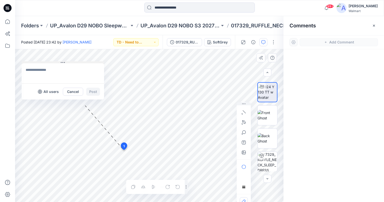
drag, startPoint x: 127, startPoint y: 153, endPoint x: 32, endPoint y: 62, distance: 131.5
click at [31, 61] on button at bounding box center [63, 62] width 83 height 3
click at [50, 73] on textarea at bounding box center [62, 72] width 83 height 20
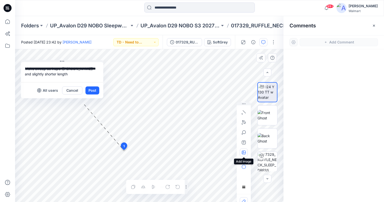
type textarea "**********"
click at [242, 152] on button "button" at bounding box center [244, 153] width 8 height 8
type input"] "**********"
click at [93, 89] on button "Post" at bounding box center [93, 91] width 14 height 8
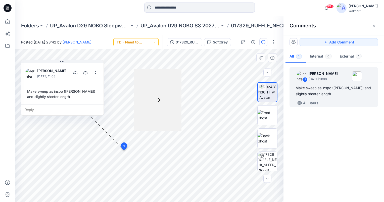
click at [158, 40] on button "TD - Need to Review" at bounding box center [135, 42] width 45 height 8
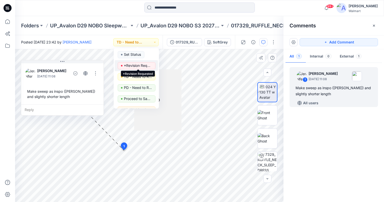
click at [142, 64] on p "*Revision Requested" at bounding box center [138, 65] width 28 height 7
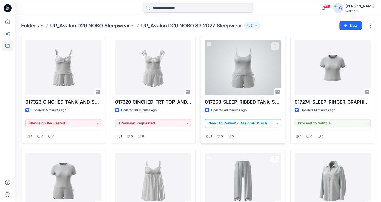
scroll to position [105, 0]
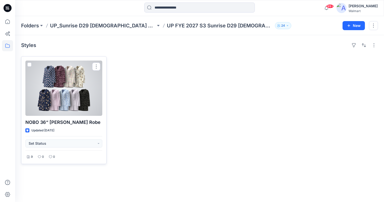
click at [61, 93] on div at bounding box center [63, 88] width 77 height 55
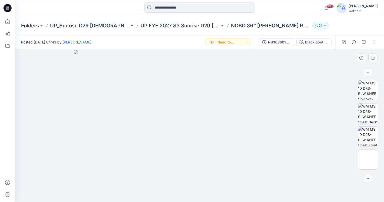
drag, startPoint x: 317, startPoint y: 88, endPoint x: 327, endPoint y: 101, distance: 16.7
click at [317, 88] on img at bounding box center [200, 126] width 252 height 152
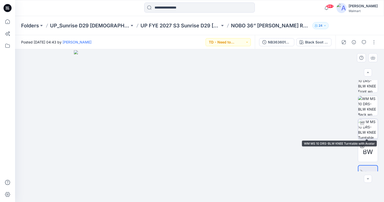
click at [367, 132] on img at bounding box center [369, 129] width 20 height 20
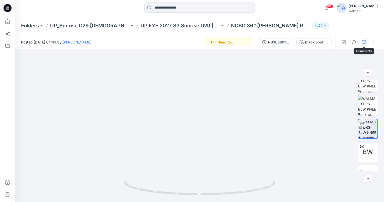
click at [364, 41] on icon "button" at bounding box center [364, 42] width 4 height 4
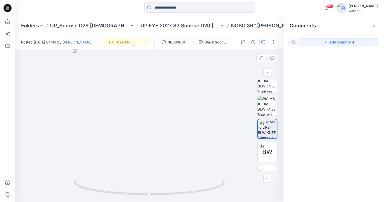
drag, startPoint x: 320, startPoint y: 43, endPoint x: 201, endPoint y: 114, distance: 139.2
click at [320, 42] on button "Add Comment" at bounding box center [339, 42] width 79 height 8
click at [178, 144] on div "1" at bounding box center [149, 125] width 269 height 153
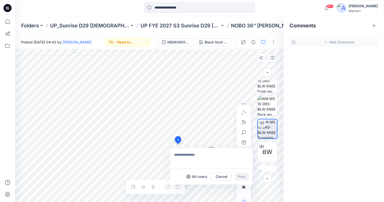
click at [185, 152] on textarea at bounding box center [211, 158] width 83 height 20
type textarea "**********"
click at [245, 176] on button "Post" at bounding box center [242, 177] width 14 height 8
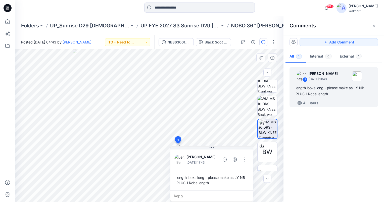
click at [146, 37] on div "Posted Friday, September 26, 2025 04:43 by Lisa Zhang TD - Need to Review" at bounding box center [84, 42] width 139 height 14
click at [145, 43] on button "TD - Need to Review" at bounding box center [127, 42] width 45 height 8
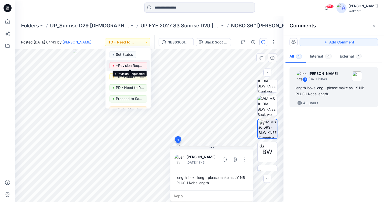
click at [129, 66] on p "*Revision Requested" at bounding box center [130, 65] width 28 height 7
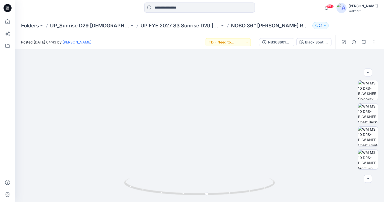
scroll to position [91, 0]
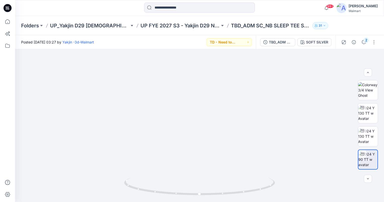
scroll to position [160, 0]
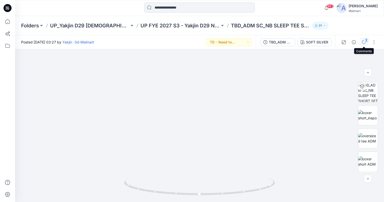
click at [366, 44] on icon "button" at bounding box center [364, 42] width 4 height 4
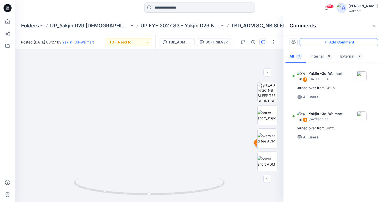
click at [363, 44] on button "Add Comment" at bounding box center [339, 42] width 79 height 8
drag, startPoint x: 319, startPoint y: 17, endPoint x: 296, endPoint y: 22, distance: 22.6
click at [319, 18] on div "Comments" at bounding box center [334, 25] width 101 height 19
click at [145, 156] on div "5 4 Yakjin -3d-Walmart [DATE] 03:34 Carried over from S1'26 Reply" at bounding box center [149, 125] width 269 height 153
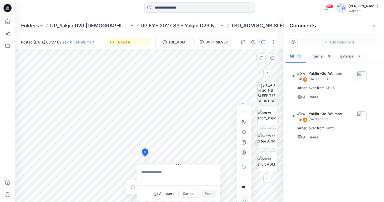
click at [150, 168] on textarea at bounding box center [178, 176] width 83 height 20
type textarea "**********"
click at [210, 191] on button "Post" at bounding box center [209, 194] width 14 height 8
click at [148, 43] on button "TD - Need to Review" at bounding box center [128, 42] width 45 height 8
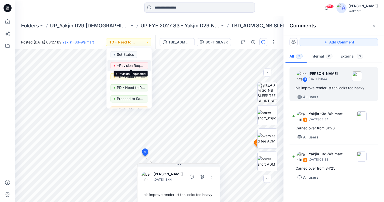
click at [132, 64] on p "*Revision Requested" at bounding box center [131, 65] width 28 height 7
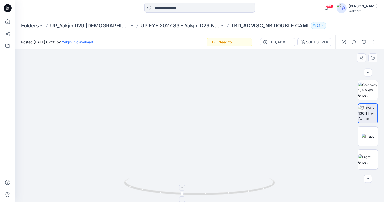
scroll to position [20, 0]
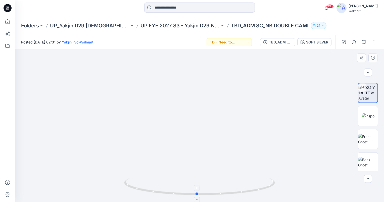
drag, startPoint x: 182, startPoint y: 195, endPoint x: 206, endPoint y: 195, distance: 24.2
click at [199, 195] on circle at bounding box center [197, 194] width 3 height 3
click at [365, 41] on icon "button" at bounding box center [364, 42] width 4 height 4
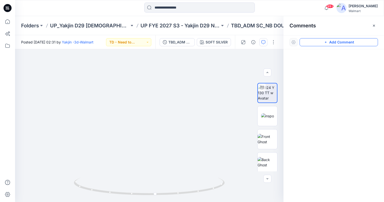
click at [349, 44] on button "Add Comment" at bounding box center [339, 42] width 79 height 8
click at [26, 65] on div "1" at bounding box center [149, 125] width 269 height 153
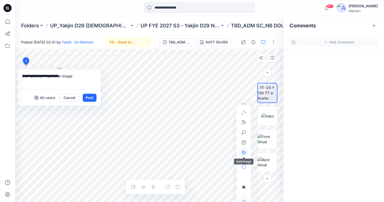
type textarea "**********"
click at [243, 153] on icon "button" at bounding box center [243, 151] width 1 height 1
type input"] "**********"
click at [92, 94] on button "Post" at bounding box center [90, 98] width 14 height 8
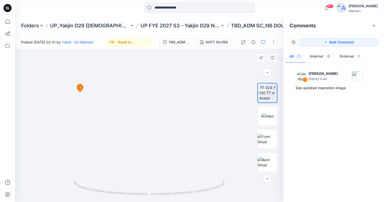
scroll to position [67, 0]
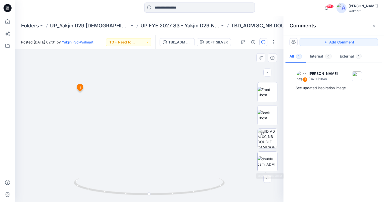
click at [269, 162] on img at bounding box center [268, 162] width 20 height 11
click at [376, 26] on icon "button" at bounding box center [374, 26] width 4 height 4
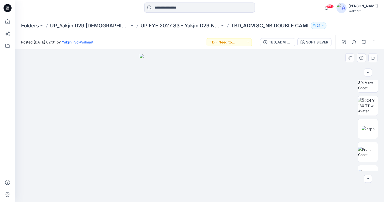
scroll to position [0, 0]
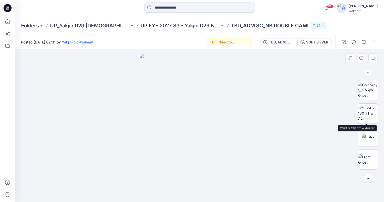
click at [363, 110] on div at bounding box center [363, 108] width 8 height 8
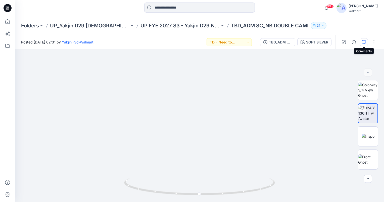
click at [367, 42] on button "button" at bounding box center [364, 42] width 8 height 8
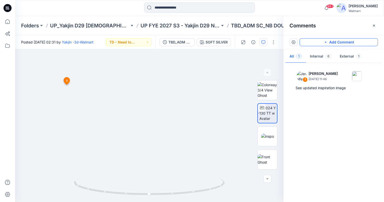
click at [358, 42] on button "Add Comment" at bounding box center [339, 42] width 79 height 8
click at [115, 160] on div "2 1 Jennifer Yerkes September 29, 2025 11:46 See updated inspiration image Reply" at bounding box center [149, 125] width 269 height 153
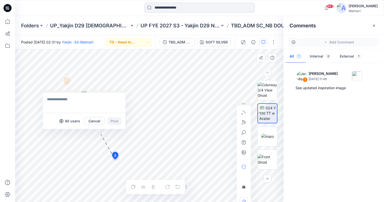
drag, startPoint x: 120, startPoint y: 162, endPoint x: 39, endPoint y: 92, distance: 107.8
click at [43, 92] on button at bounding box center [84, 92] width 83 height 3
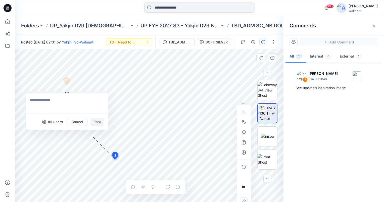
click at [44, 102] on textarea at bounding box center [67, 104] width 83 height 20
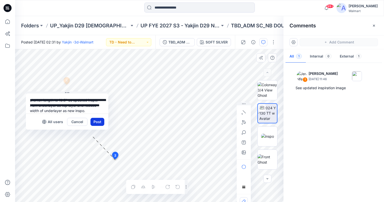
type textarea "**********"
click at [100, 122] on button "Post" at bounding box center [98, 122] width 14 height 8
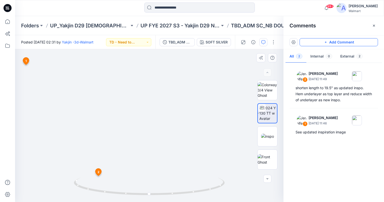
click at [366, 45] on button "Add Comment" at bounding box center [339, 42] width 79 height 8
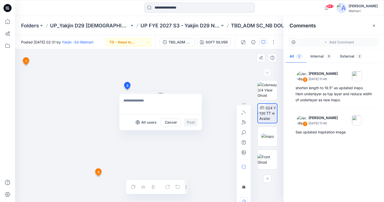
click at [127, 90] on div "3 All users Cancel Post 1 Jennifer Yerkes September 29, 2025 11:46 See updated …" at bounding box center [149, 125] width 269 height 153
click at [133, 102] on textarea at bounding box center [161, 104] width 83 height 20
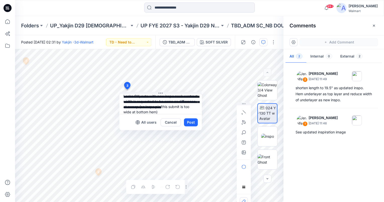
scroll to position [10, 0]
type textarea "**********"
click at [192, 121] on button "Post" at bounding box center [191, 123] width 14 height 8
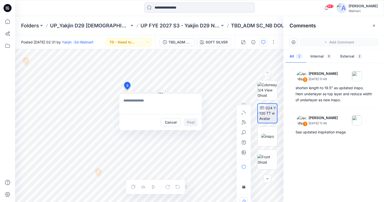
scroll to position [0, 0]
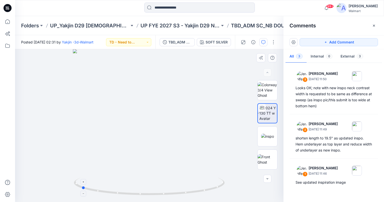
drag, startPoint x: 150, startPoint y: 194, endPoint x: 82, endPoint y: 189, distance: 68.4
click at [82, 189] on icon at bounding box center [150, 187] width 152 height 19
click at [371, 44] on button "Add Comment" at bounding box center [339, 42] width 79 height 8
click at [131, 105] on div "4" at bounding box center [149, 125] width 269 height 153
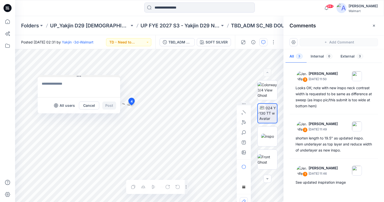
drag, startPoint x: 136, startPoint y: 109, endPoint x: 48, endPoint y: 75, distance: 94.6
click at [48, 75] on button at bounding box center [79, 76] width 83 height 3
click at [35, 74] on button at bounding box center [76, 75] width 83 height 3
click at [49, 87] on textarea at bounding box center [76, 86] width 83 height 20
click at [94, 83] on textarea "**********" at bounding box center [76, 86] width 83 height 20
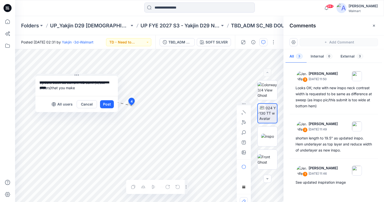
click at [82, 90] on textarea "**********" at bounding box center [76, 86] width 83 height 20
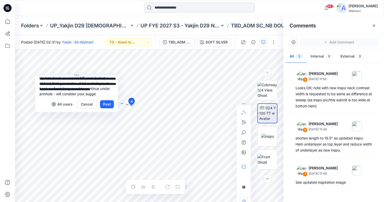
scroll to position [10, 0]
type textarea "**********"
click at [111, 104] on button "Post" at bounding box center [107, 104] width 14 height 8
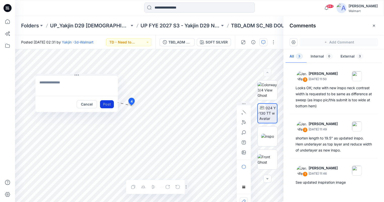
scroll to position [0, 0]
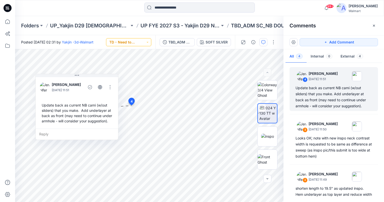
click at [145, 43] on button "TD - Need to Review" at bounding box center [128, 42] width 45 height 8
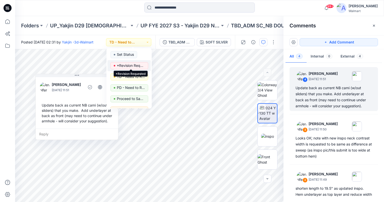
click at [141, 67] on p "*Revision Requested" at bounding box center [131, 65] width 28 height 7
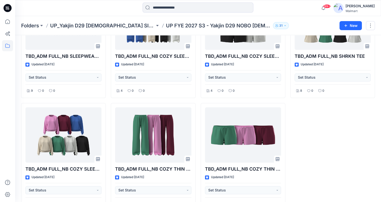
scroll to position [413, 0]
